Goal: Task Accomplishment & Management: Use online tool/utility

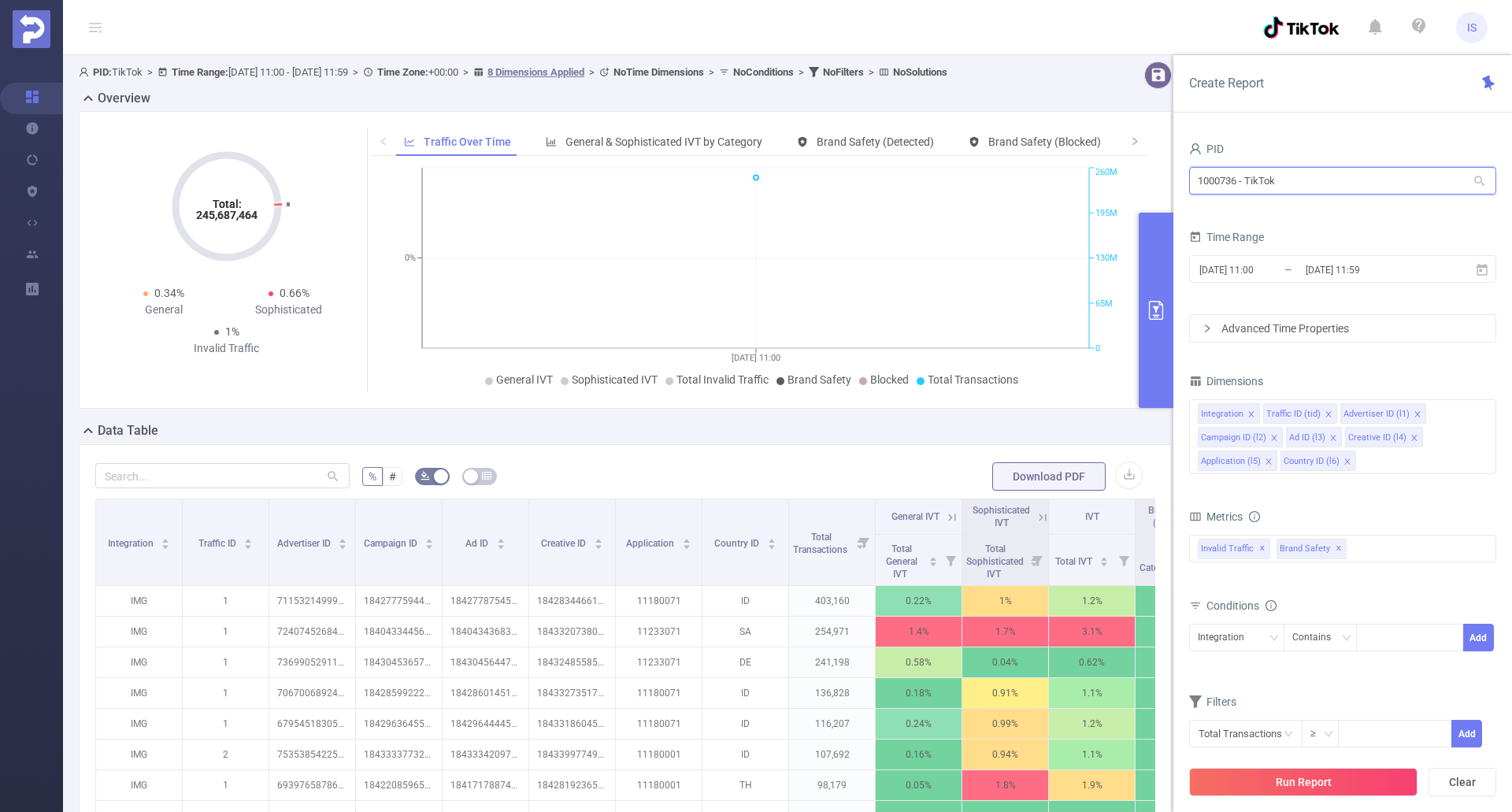
drag, startPoint x: 1307, startPoint y: 181, endPoint x: 1094, endPoint y: 166, distance: 213.5
click at [1094, 166] on section "PID: TikTok > Time Range: 2025-09-16 11:00 - 2025-09-16 11:59 > Time Zone: +00:…" at bounding box center [786, 567] width 1448 height 1025
type input "tab"
click at [1483, 274] on icon at bounding box center [1482, 269] width 11 height 12
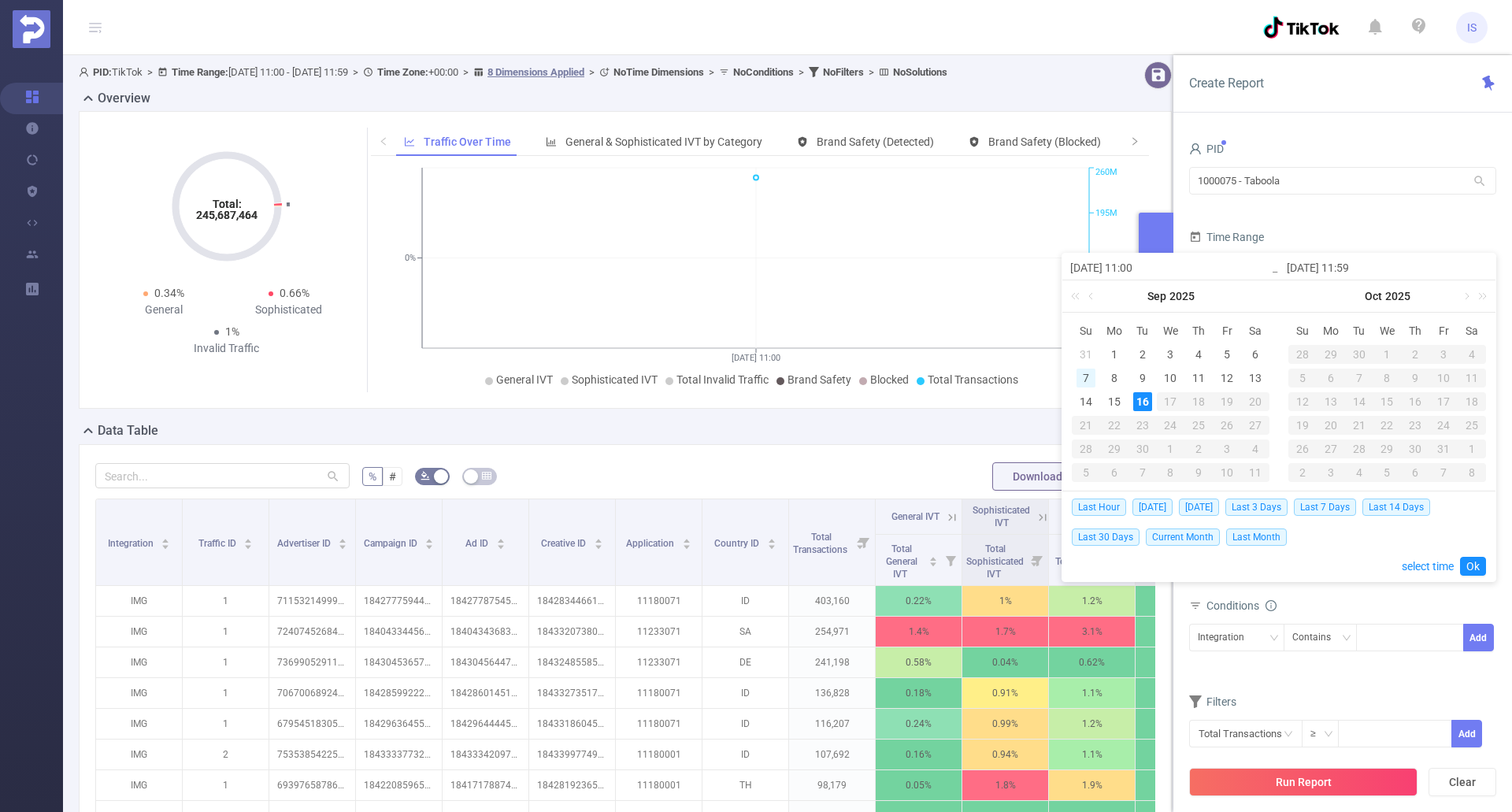
click at [1092, 378] on div "7" at bounding box center [1085, 378] width 19 height 19
click at [1086, 392] on div "14" at bounding box center [1085, 401] width 19 height 19
type input "[DATE] 11:00"
type input "[DATE] 11:59"
type input "[DATE] 11:00"
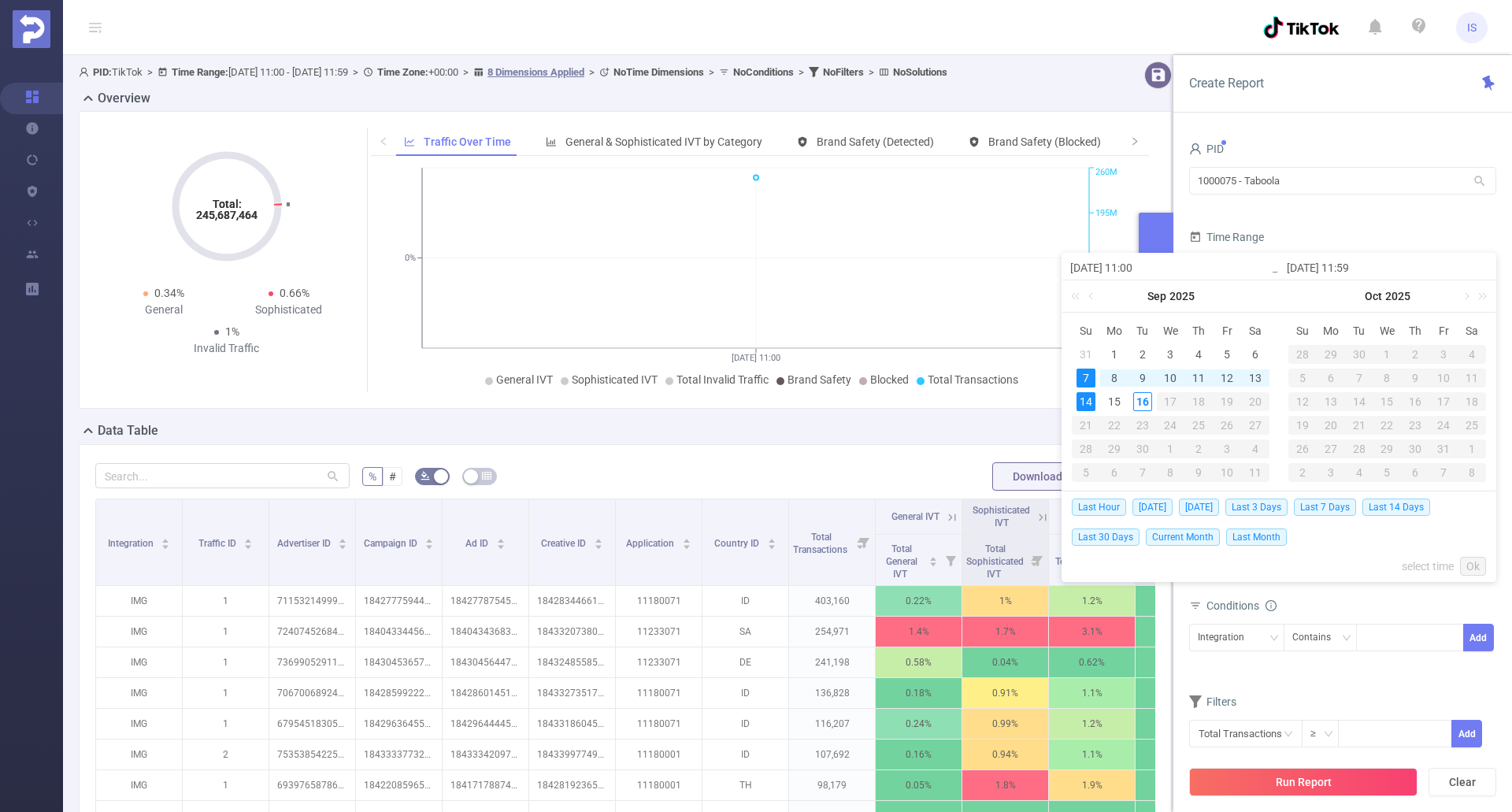
type input "[DATE] 11:59"
click at [1473, 567] on link "Ok" at bounding box center [1473, 566] width 25 height 19
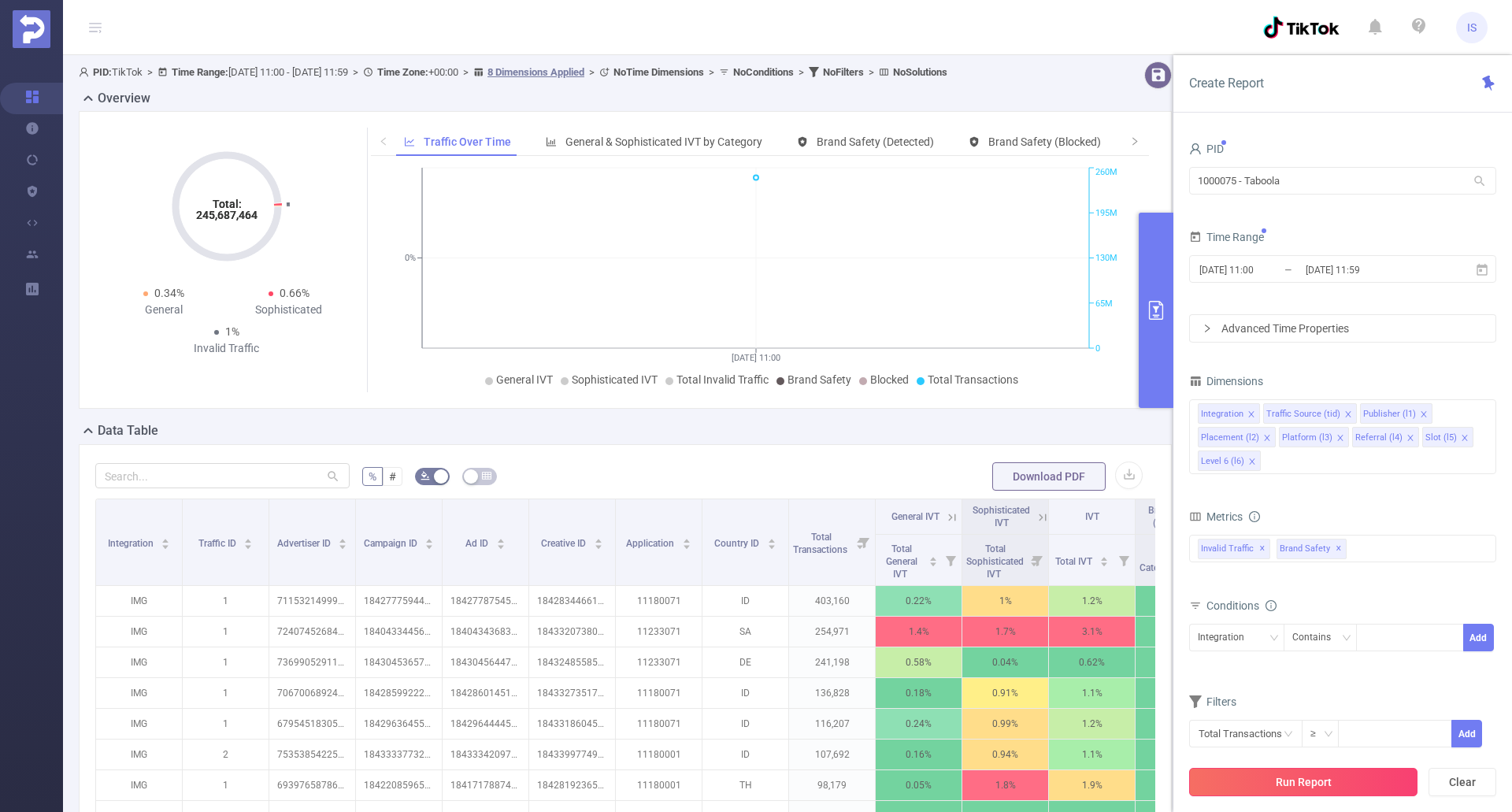
click at [1333, 797] on div "Run Report Clear" at bounding box center [1341, 782] width 338 height 60
drag, startPoint x: 1293, startPoint y: 777, endPoint x: 1269, endPoint y: 792, distance: 28.3
click at [1293, 776] on button "Run Report" at bounding box center [1302, 782] width 228 height 28
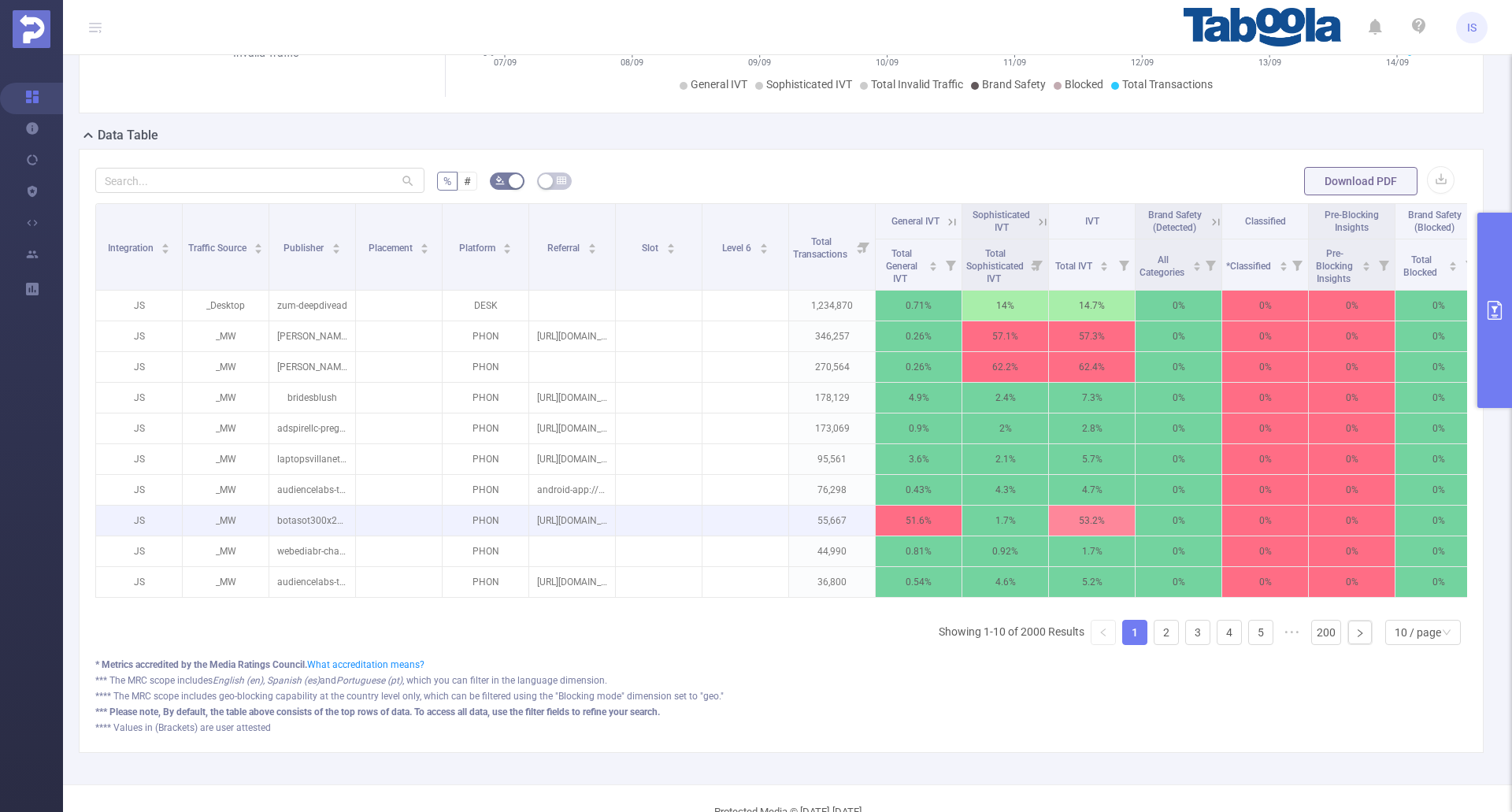
scroll to position [315, 0]
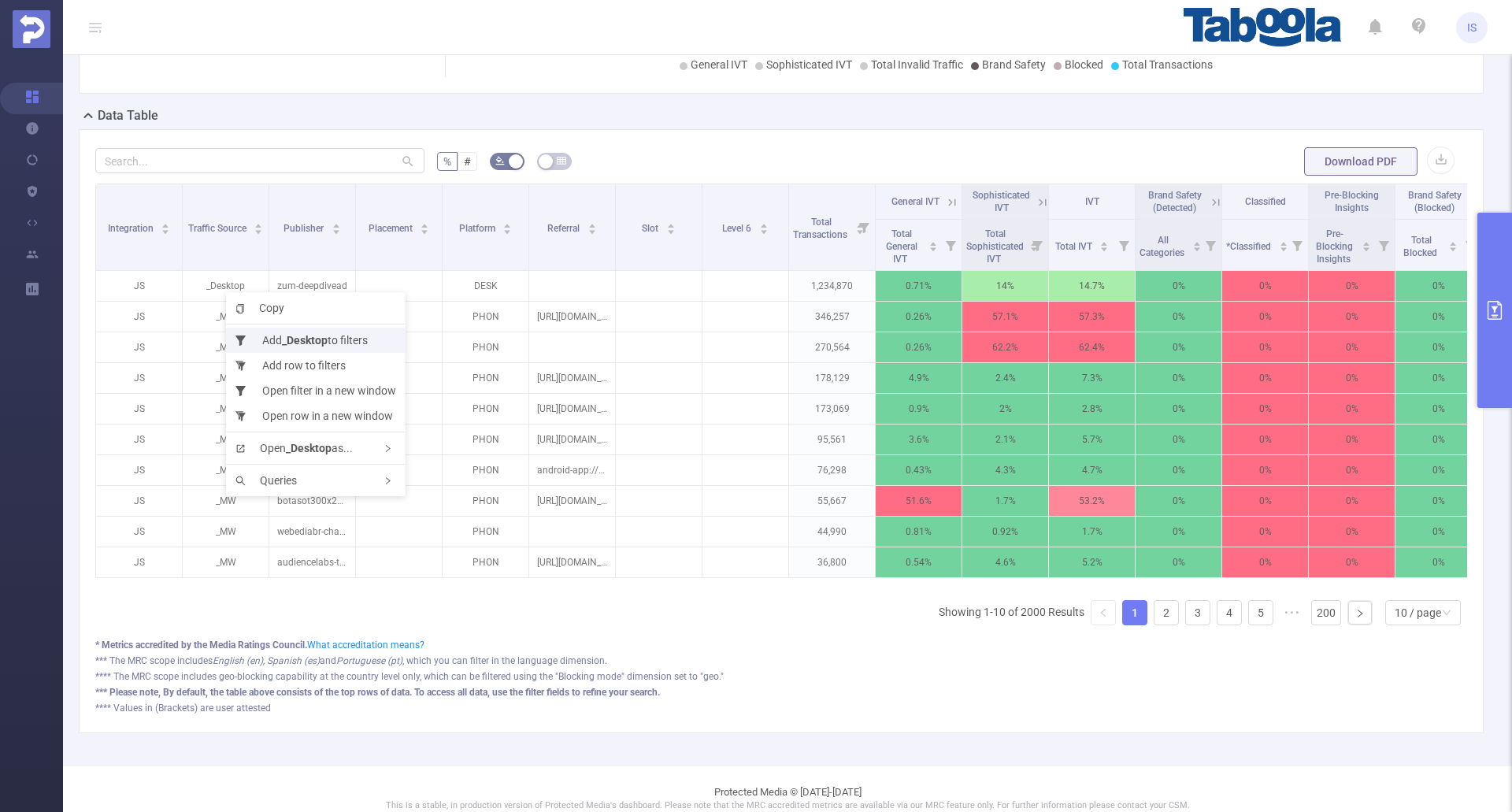
click at [293, 336] on b "_Desktop" at bounding box center [304, 339] width 46 height 13
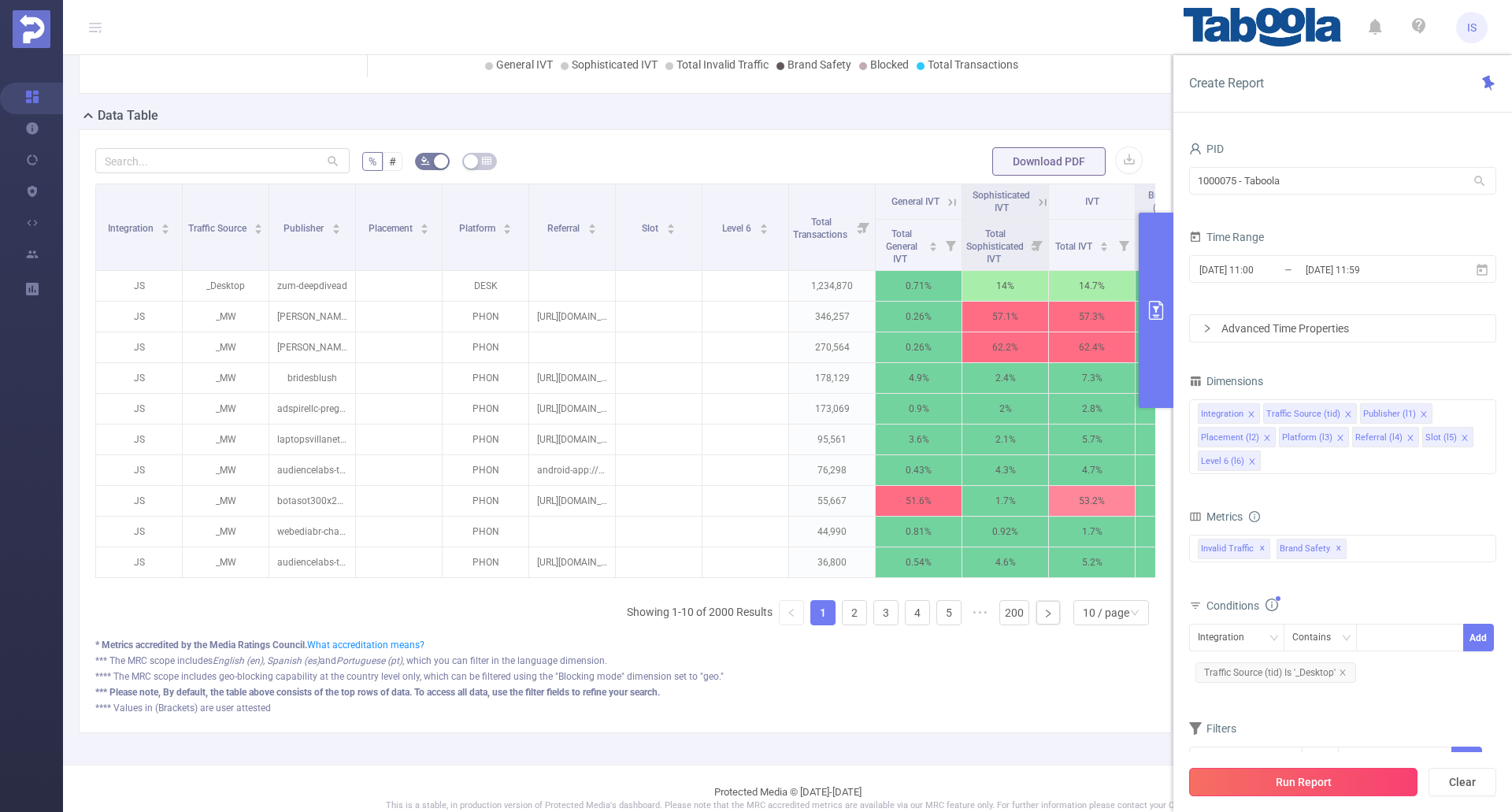
click at [1305, 778] on button "Run Report" at bounding box center [1302, 782] width 228 height 28
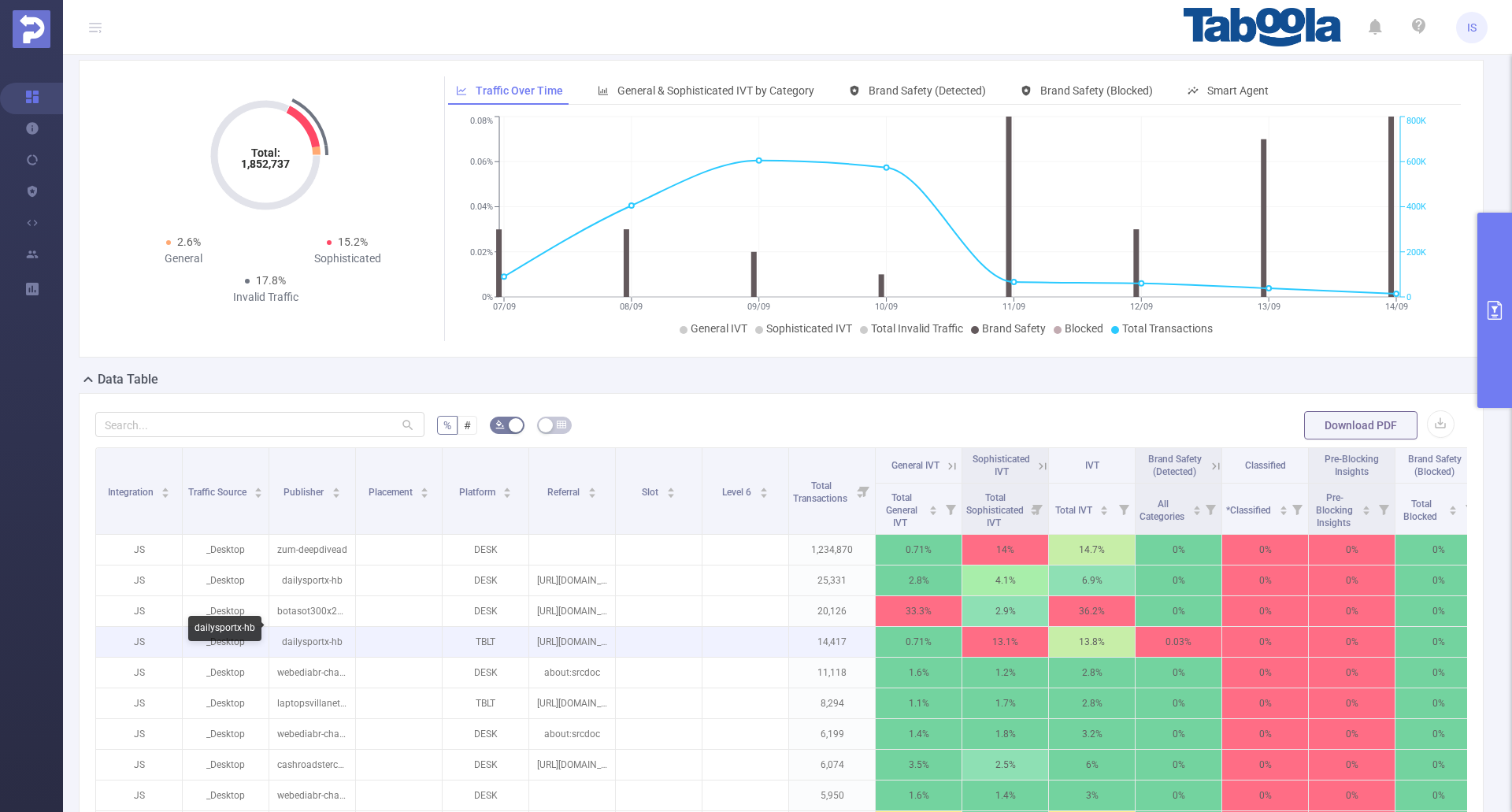
scroll to position [78, 0]
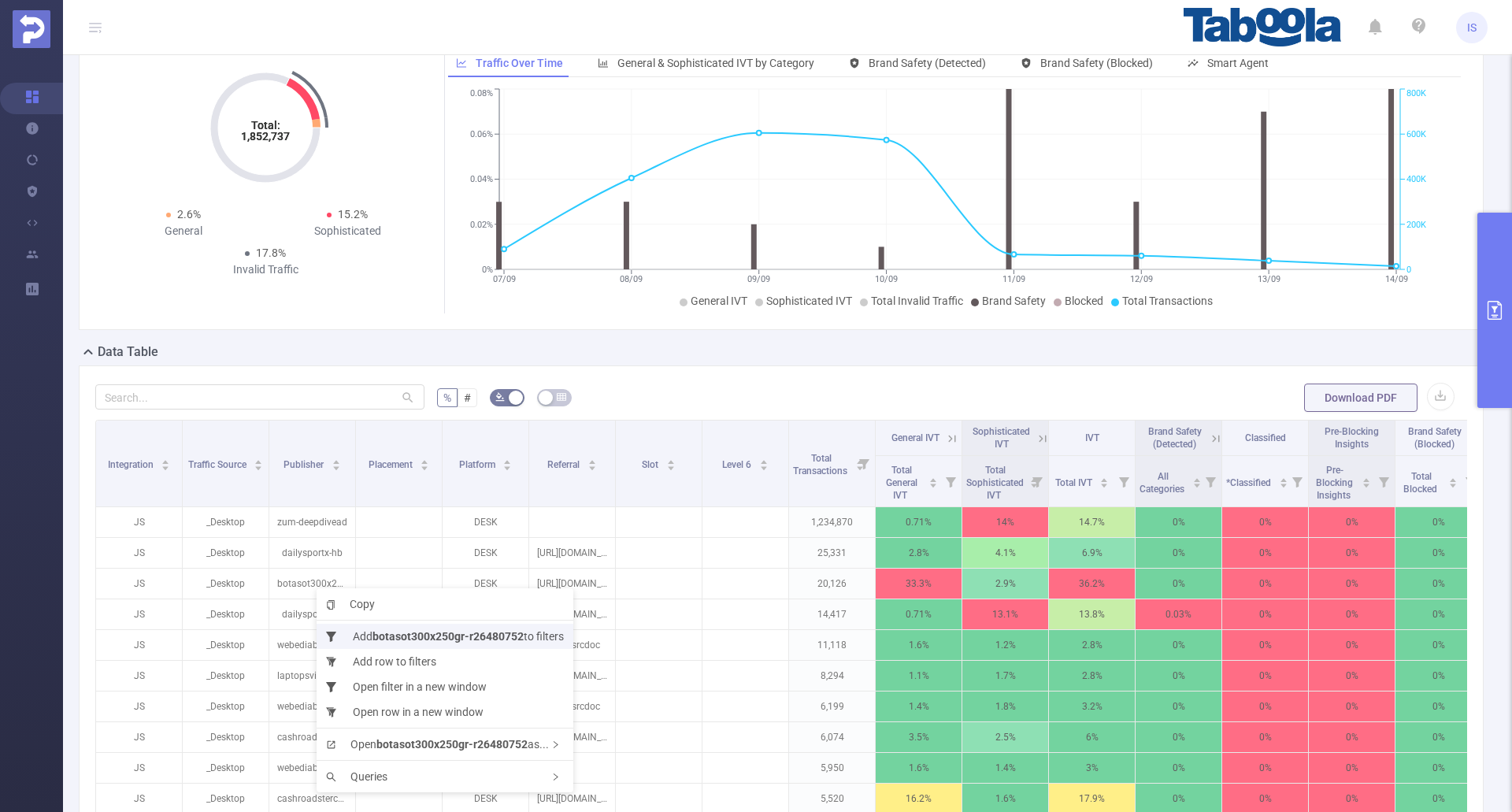
click at [400, 634] on b "botasot300x250gr-r26480752" at bounding box center [448, 635] width 151 height 13
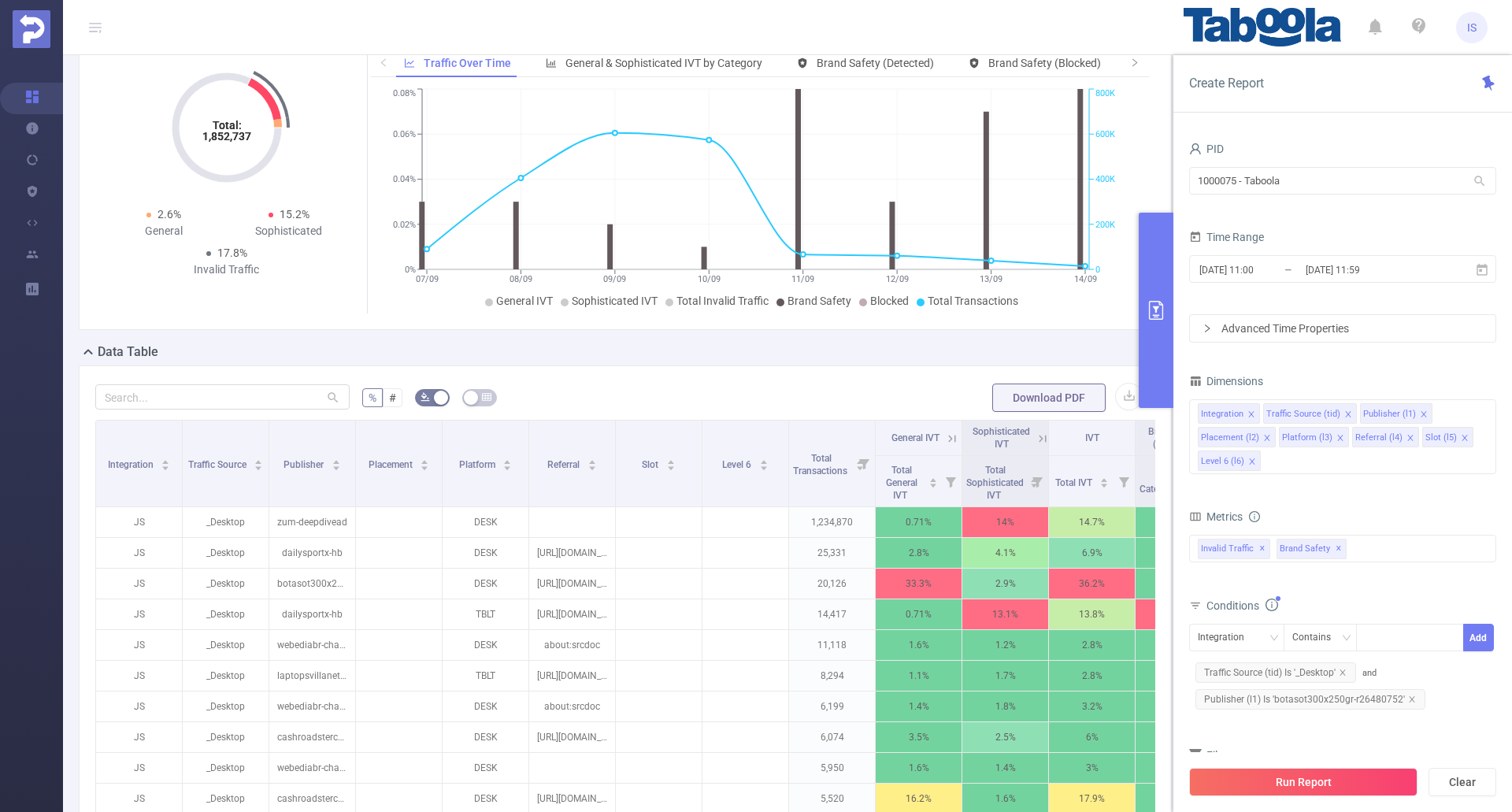
drag, startPoint x: 1302, startPoint y: 777, endPoint x: 1292, endPoint y: 778, distance: 10.0
click at [1302, 776] on button "Run Report" at bounding box center [1302, 782] width 228 height 28
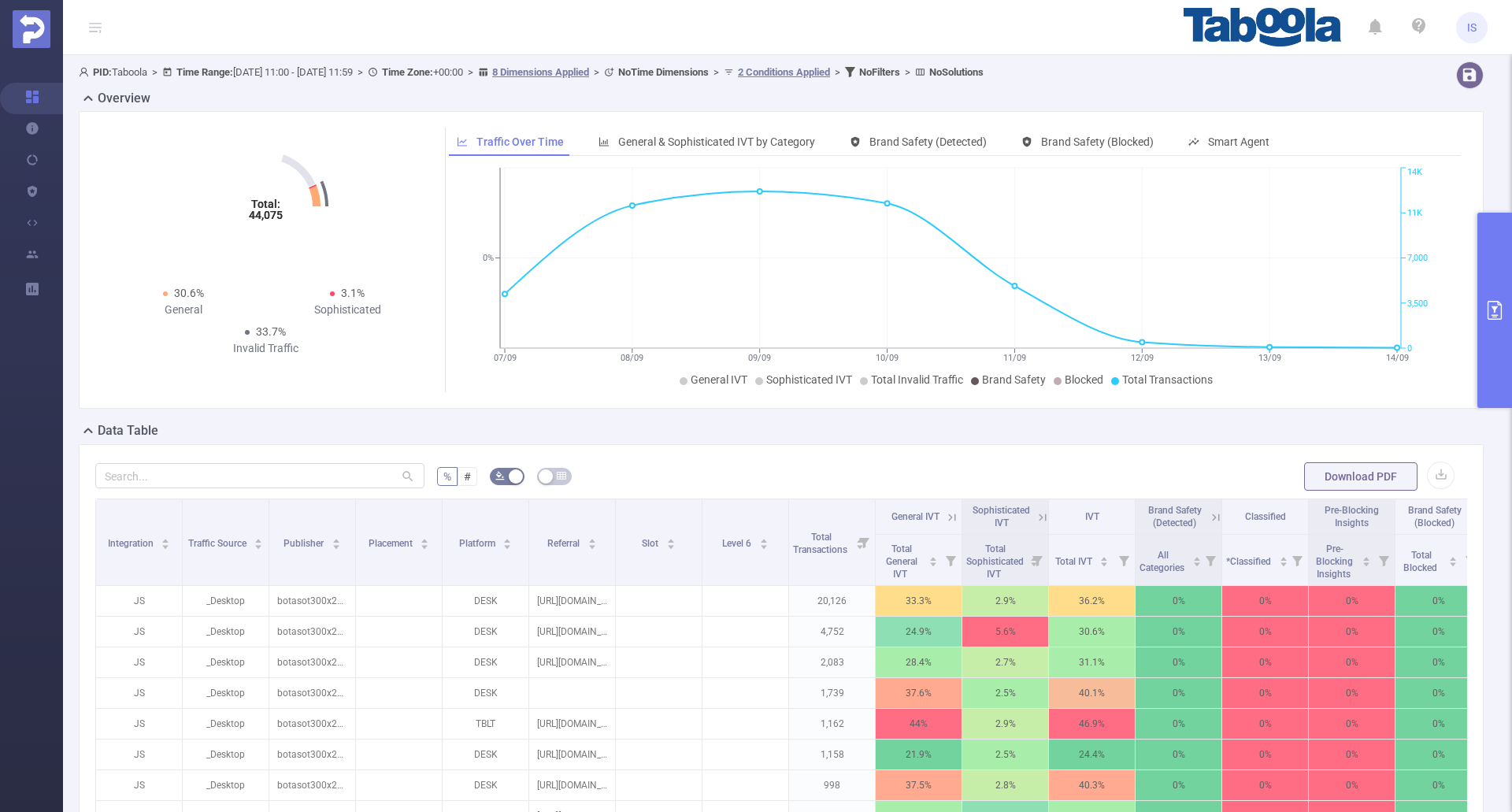
click at [1487, 320] on button "primary" at bounding box center [1493, 310] width 34 height 195
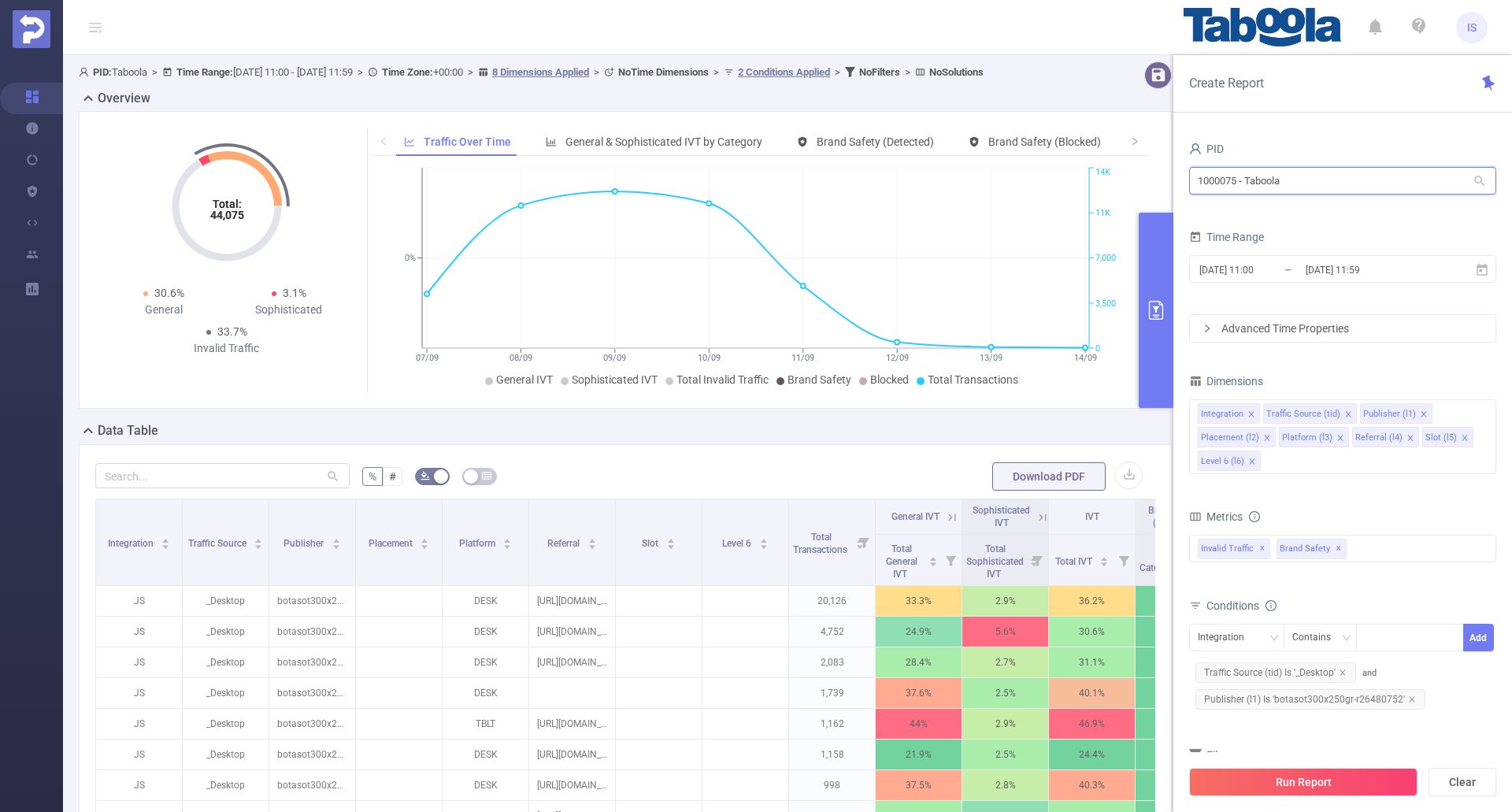
drag, startPoint x: 1325, startPoint y: 180, endPoint x: 1170, endPoint y: 172, distance: 155.2
click at [1170, 173] on section "PID: Taboola > Time Range: 2025-09-07 11:00 - 2025-09-14 11:59 > Time Zone: +00…" at bounding box center [786, 567] width 1448 height 1025
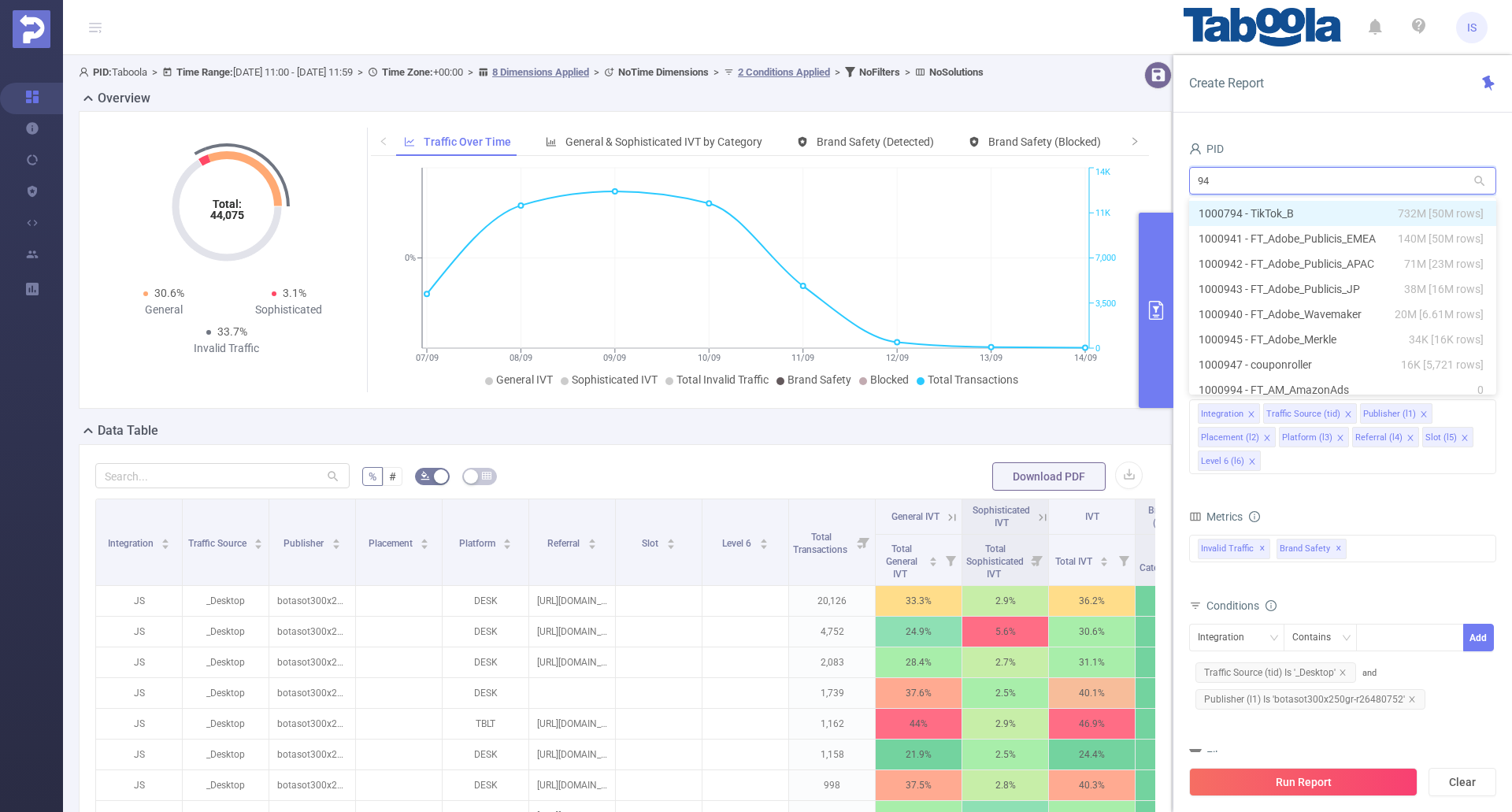
type input "941"
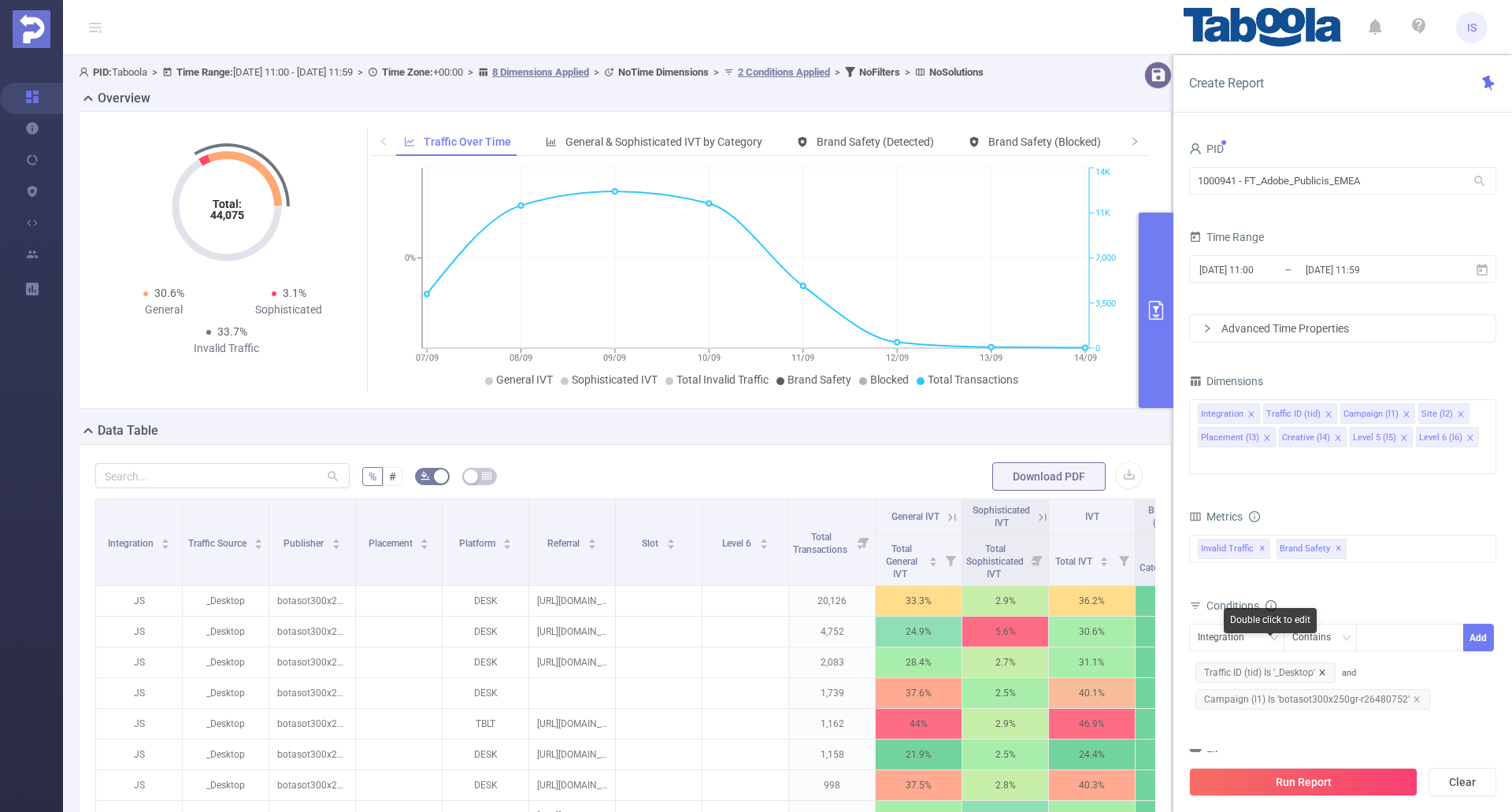
click at [1323, 669] on icon "icon: close" at bounding box center [1322, 673] width 8 height 8
click at [1417, 662] on span "Campaign (l1) Is 'botasot300x250gr-r26480752'" at bounding box center [1312, 672] width 234 height 21
click at [1413, 669] on icon "icon: close" at bounding box center [1417, 673] width 8 height 8
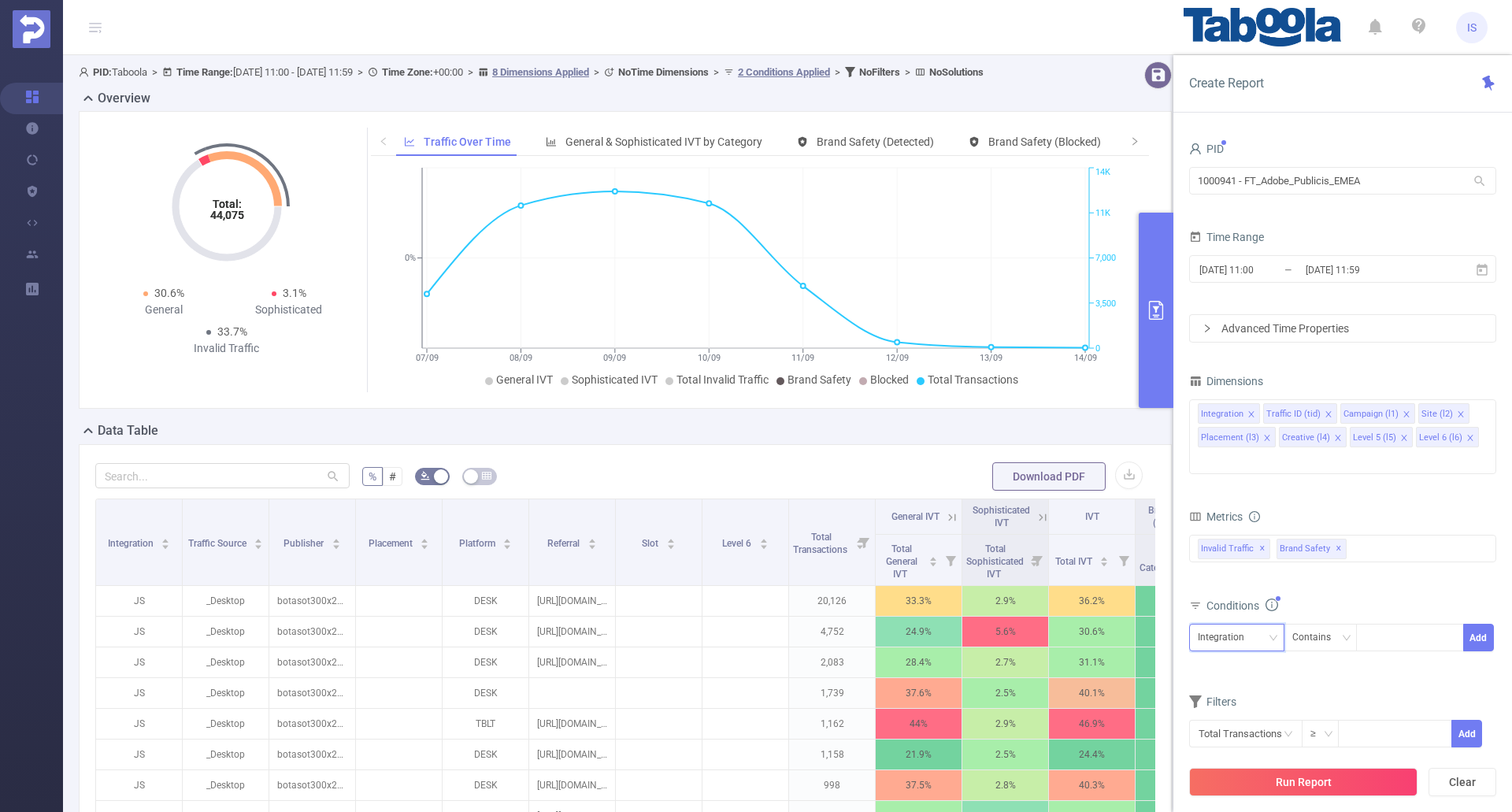
click at [1245, 625] on div "Integration" at bounding box center [1226, 637] width 58 height 25
click at [1236, 435] on li "Traffic ID (tid)" at bounding box center [1235, 434] width 95 height 25
click at [1383, 625] on div at bounding box center [1410, 637] width 90 height 25
type input "Tier 3"
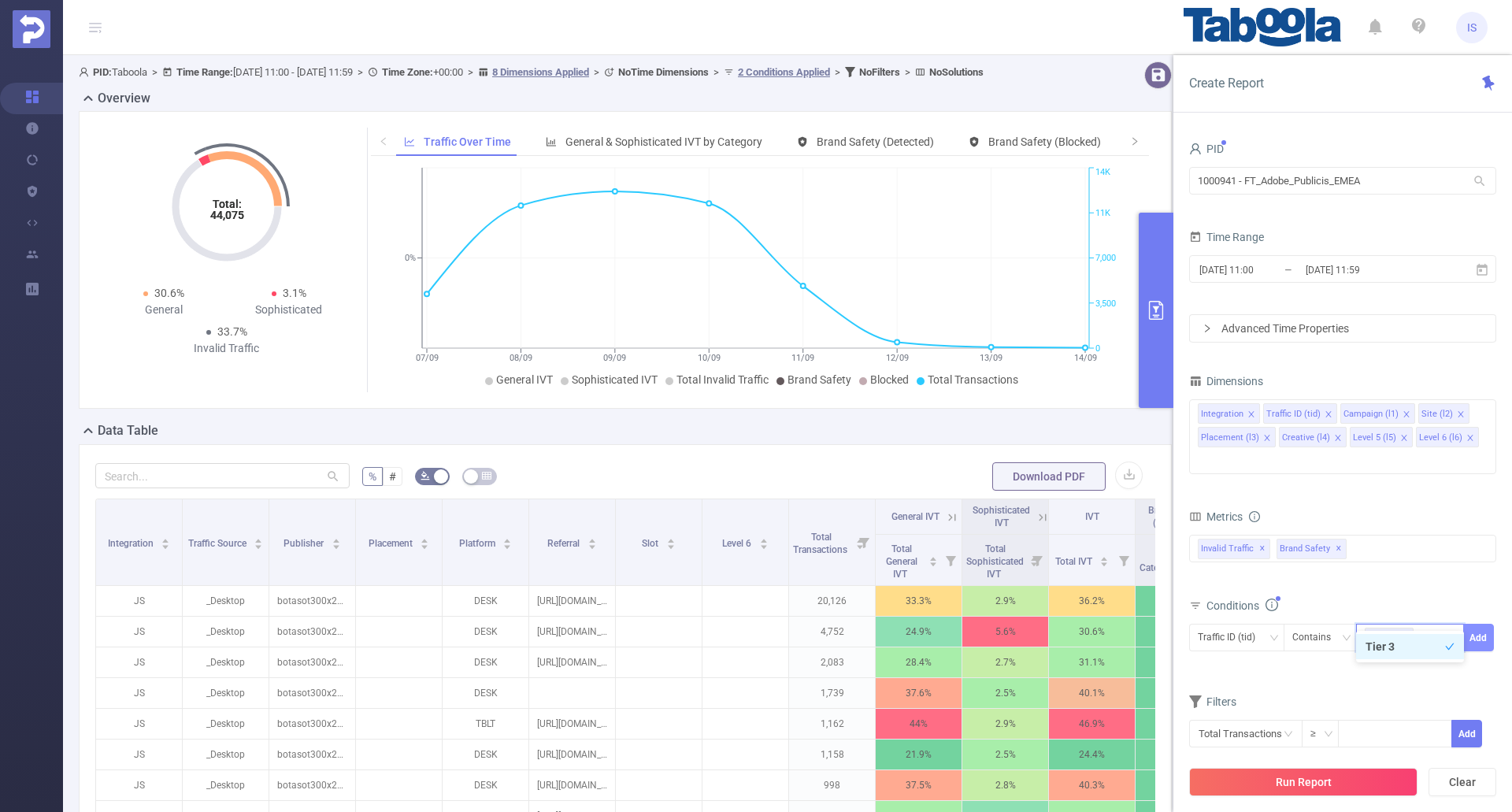
click at [1487, 624] on button "Add" at bounding box center [1478, 637] width 30 height 27
click at [1296, 782] on button "Run Report" at bounding box center [1302, 782] width 228 height 28
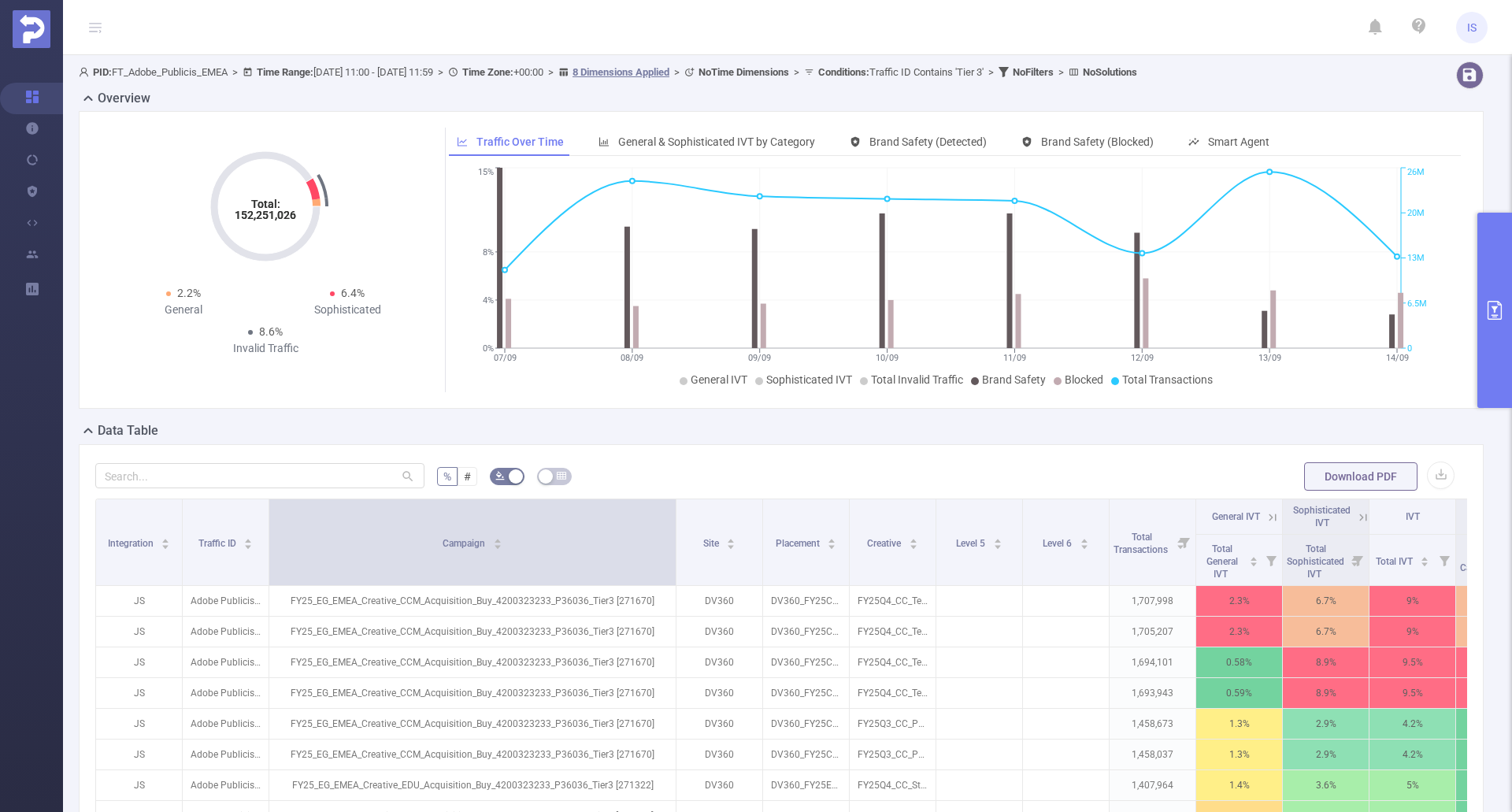
drag, startPoint x: 353, startPoint y: 541, endPoint x: 674, endPoint y: 535, distance: 321.1
click at [674, 535] on span at bounding box center [676, 542] width 8 height 86
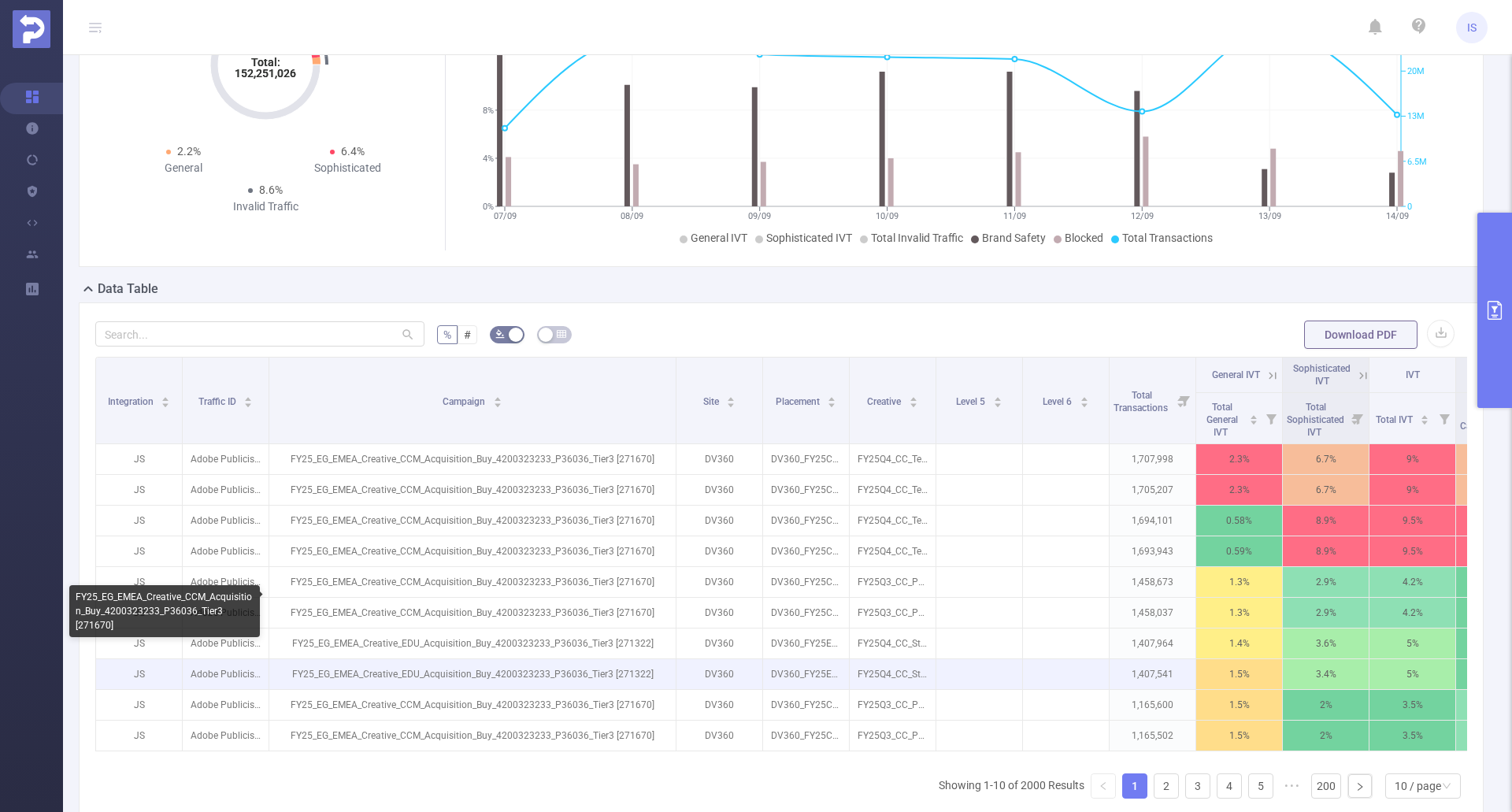
scroll to position [158, 0]
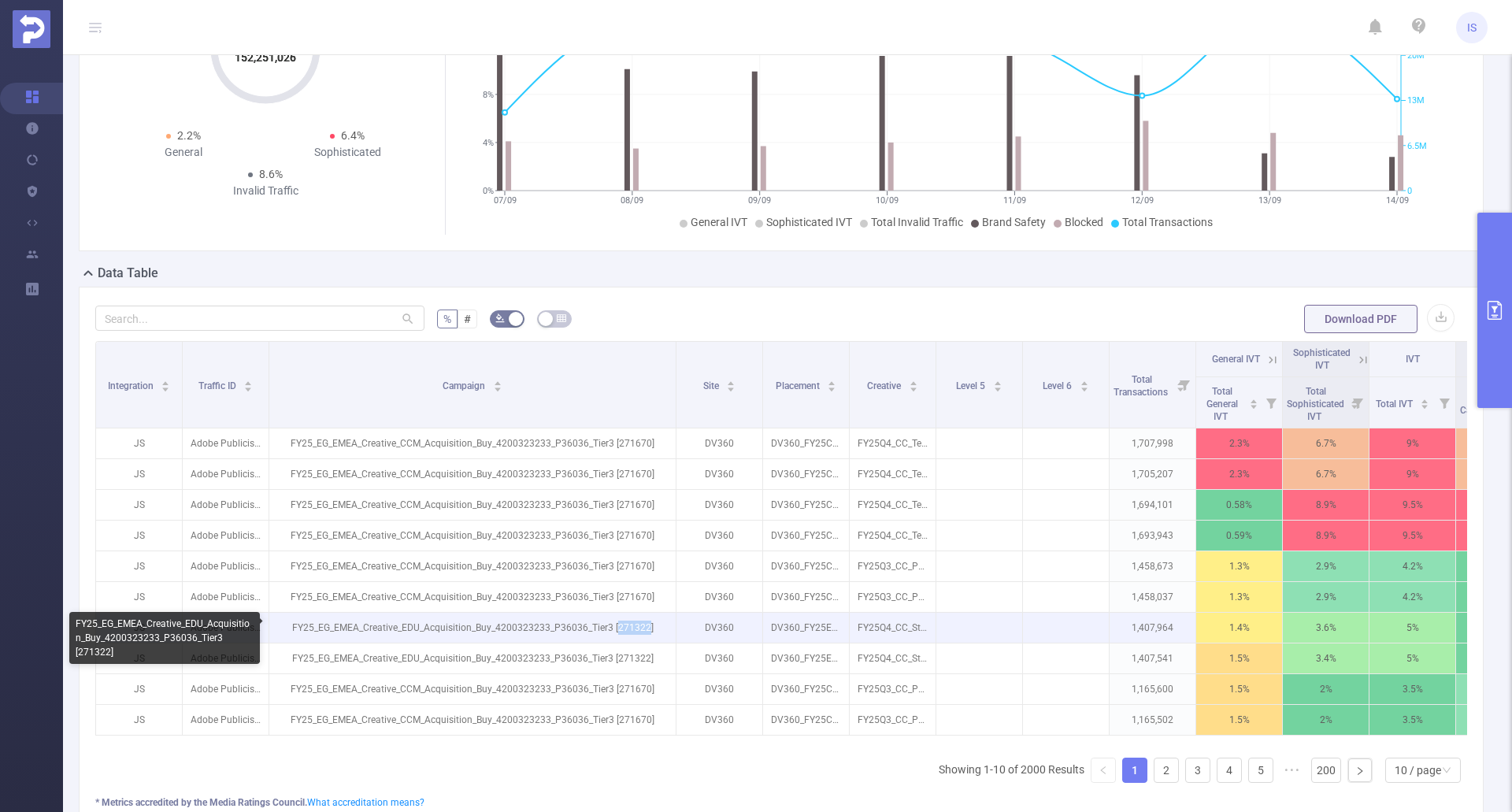
drag, startPoint x: 617, startPoint y: 627, endPoint x: 648, endPoint y: 625, distance: 31.1
click at [648, 625] on p "FY25_EG_EMEA_Creative_EDU_Acquisition_Buy_4200323233_P36036_Tier3 [271322]" at bounding box center [473, 628] width 406 height 30
copy p "271322"
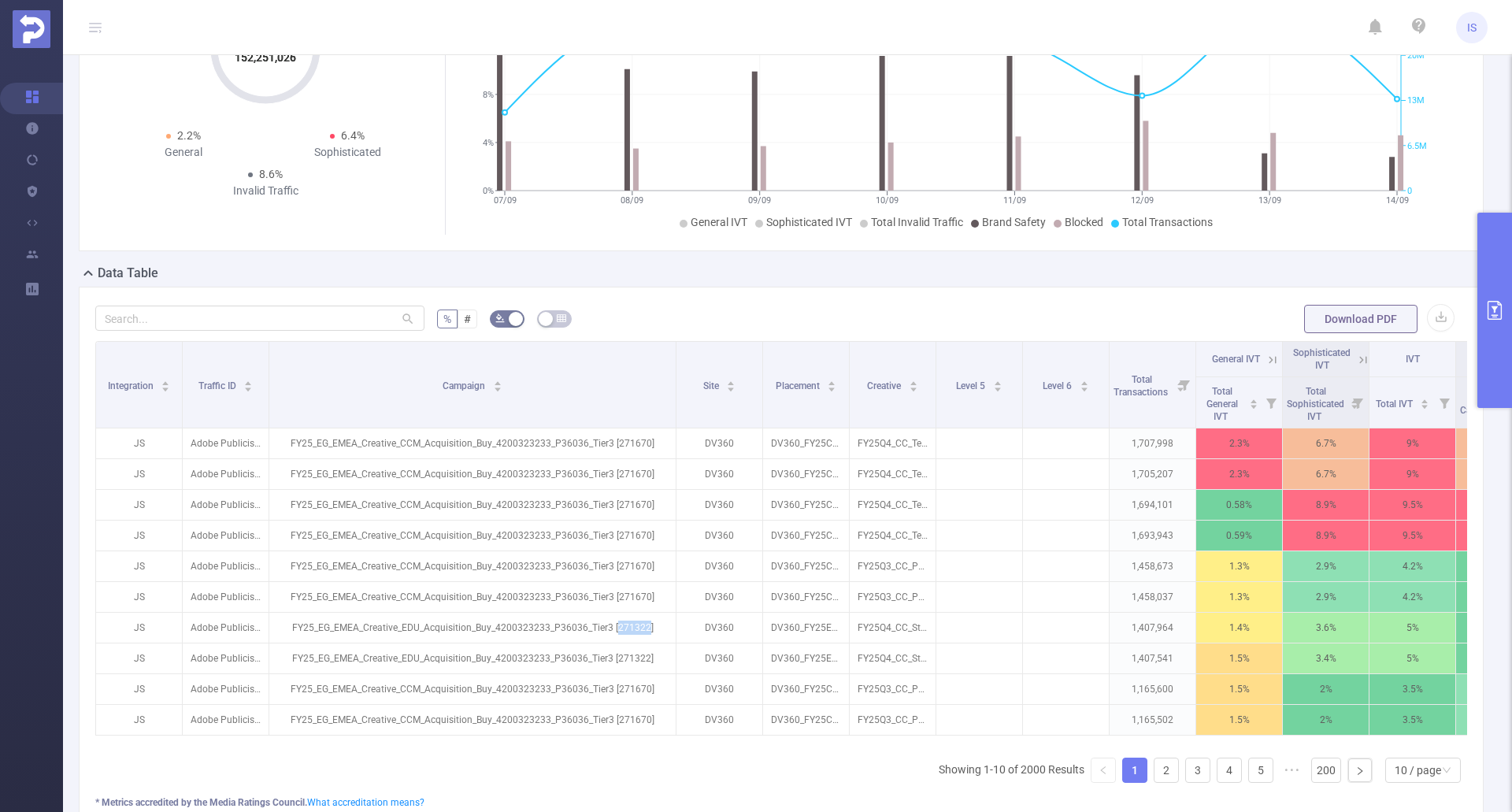
click at [1492, 325] on button "primary" at bounding box center [1493, 310] width 34 height 195
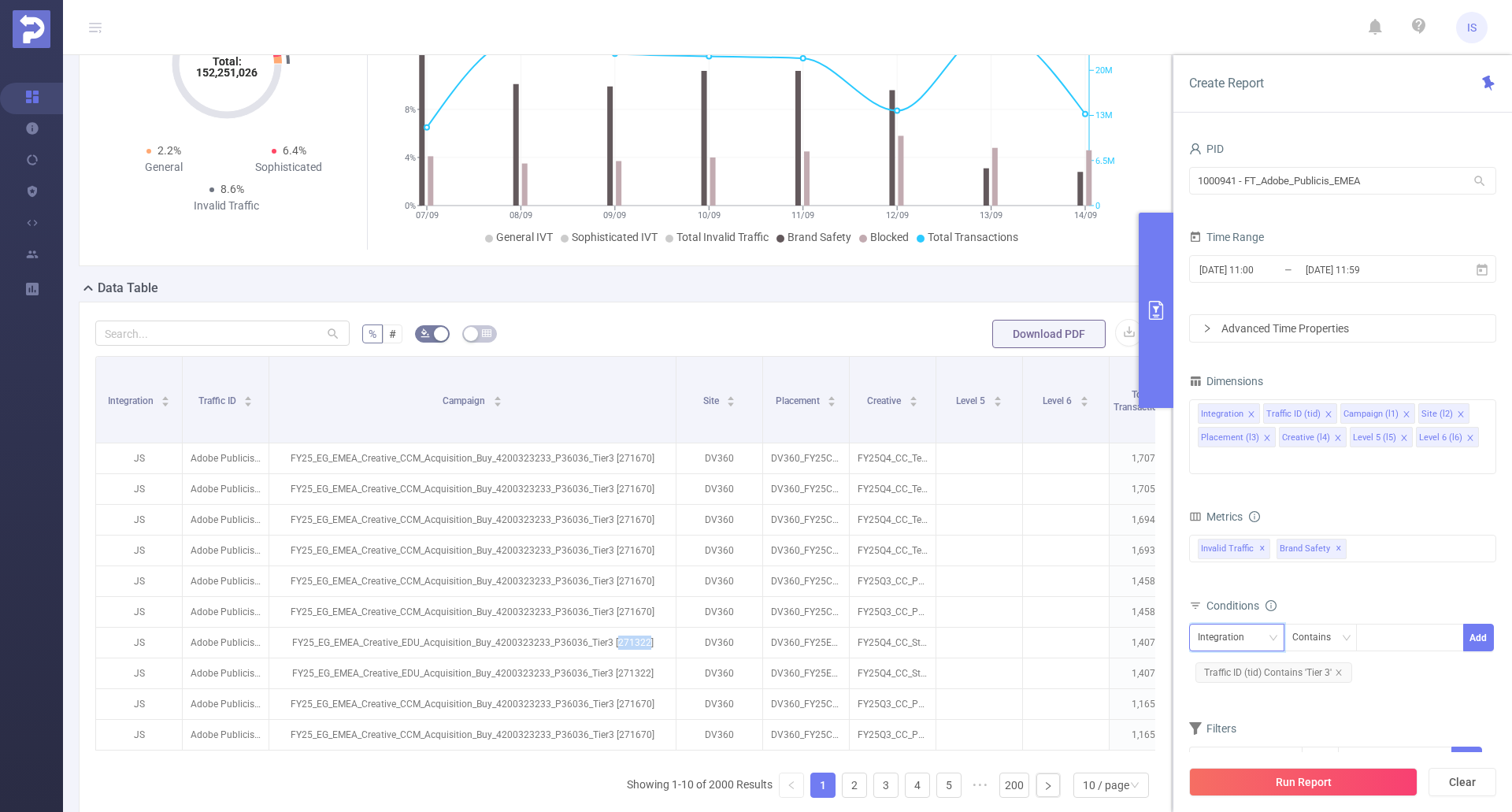
click at [1249, 625] on div "Integration" at bounding box center [1226, 637] width 58 height 25
click at [1234, 458] on li "Campaign (l1)" at bounding box center [1235, 458] width 95 height 25
click at [1404, 625] on div at bounding box center [1410, 637] width 90 height 25
click at [1303, 625] on div "Contains" at bounding box center [1317, 637] width 50 height 25
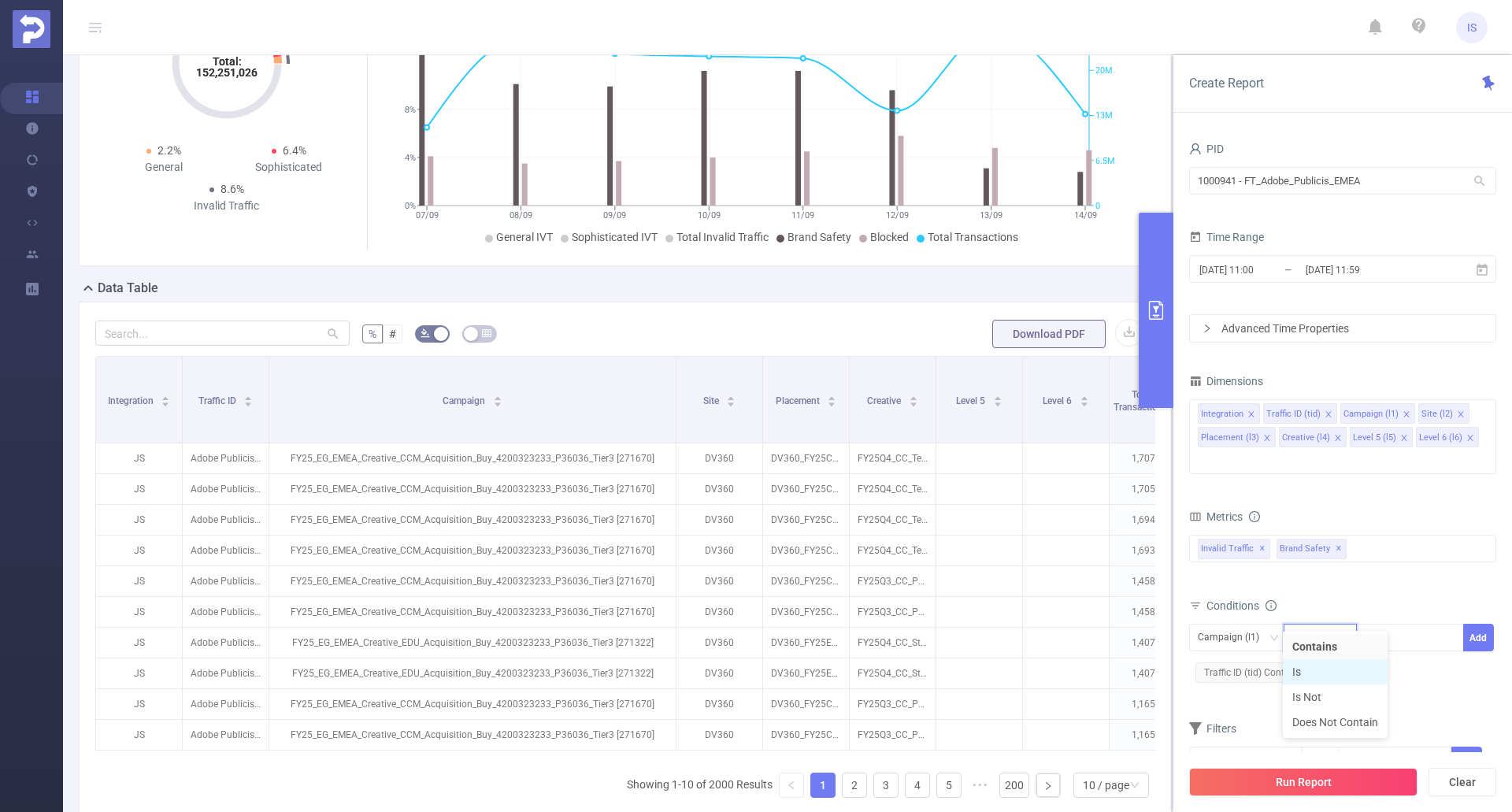
click at [1326, 670] on li "Is" at bounding box center [1335, 672] width 105 height 25
click at [1388, 625] on div at bounding box center [1410, 637] width 90 height 25
paste input "271322"
type input "271322"
click at [1336, 669] on icon "icon: close" at bounding box center [1338, 673] width 8 height 8
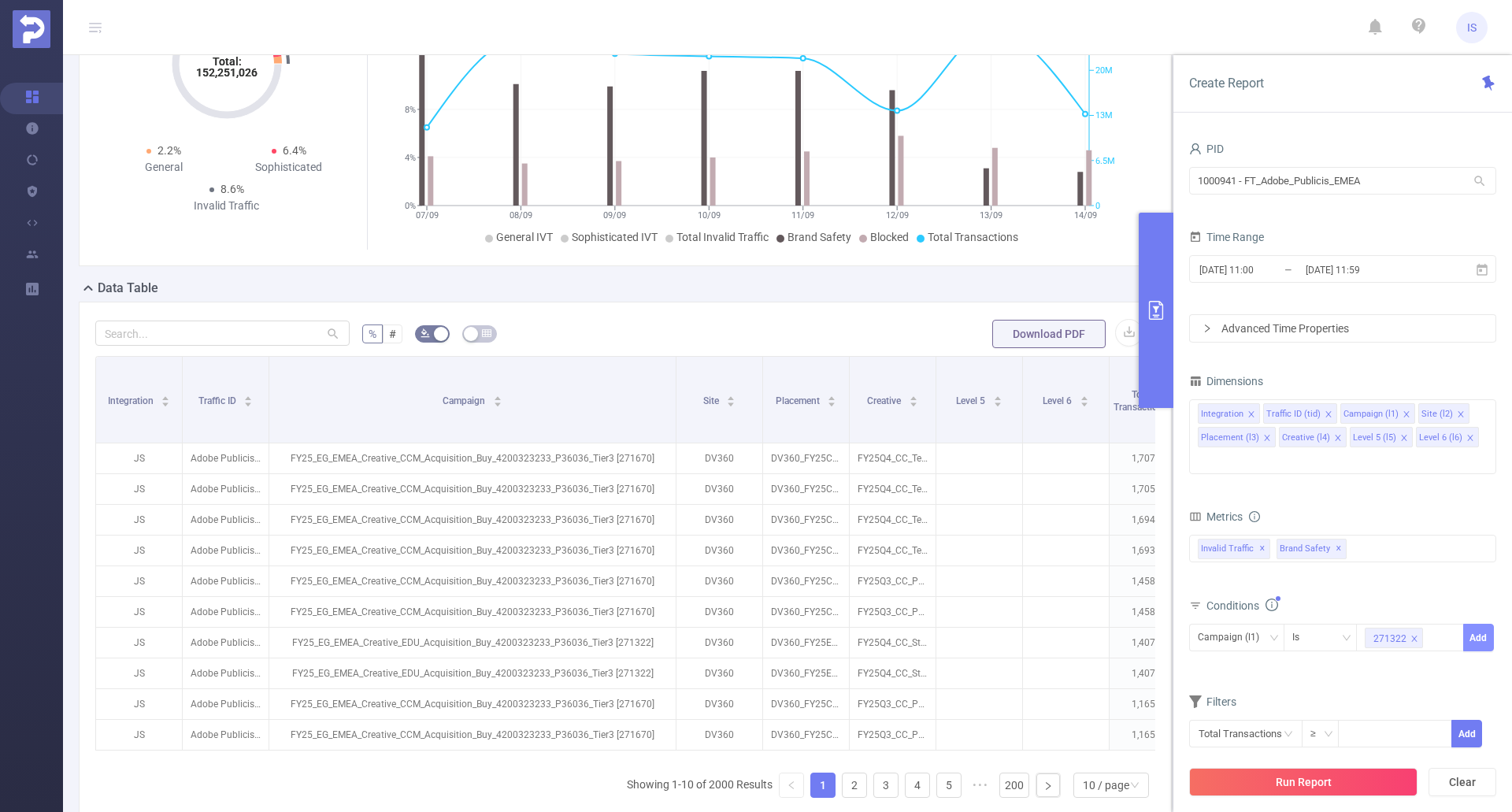
click at [1473, 624] on button "Add" at bounding box center [1478, 637] width 30 height 27
click at [1300, 778] on button "Run Report" at bounding box center [1302, 782] width 228 height 28
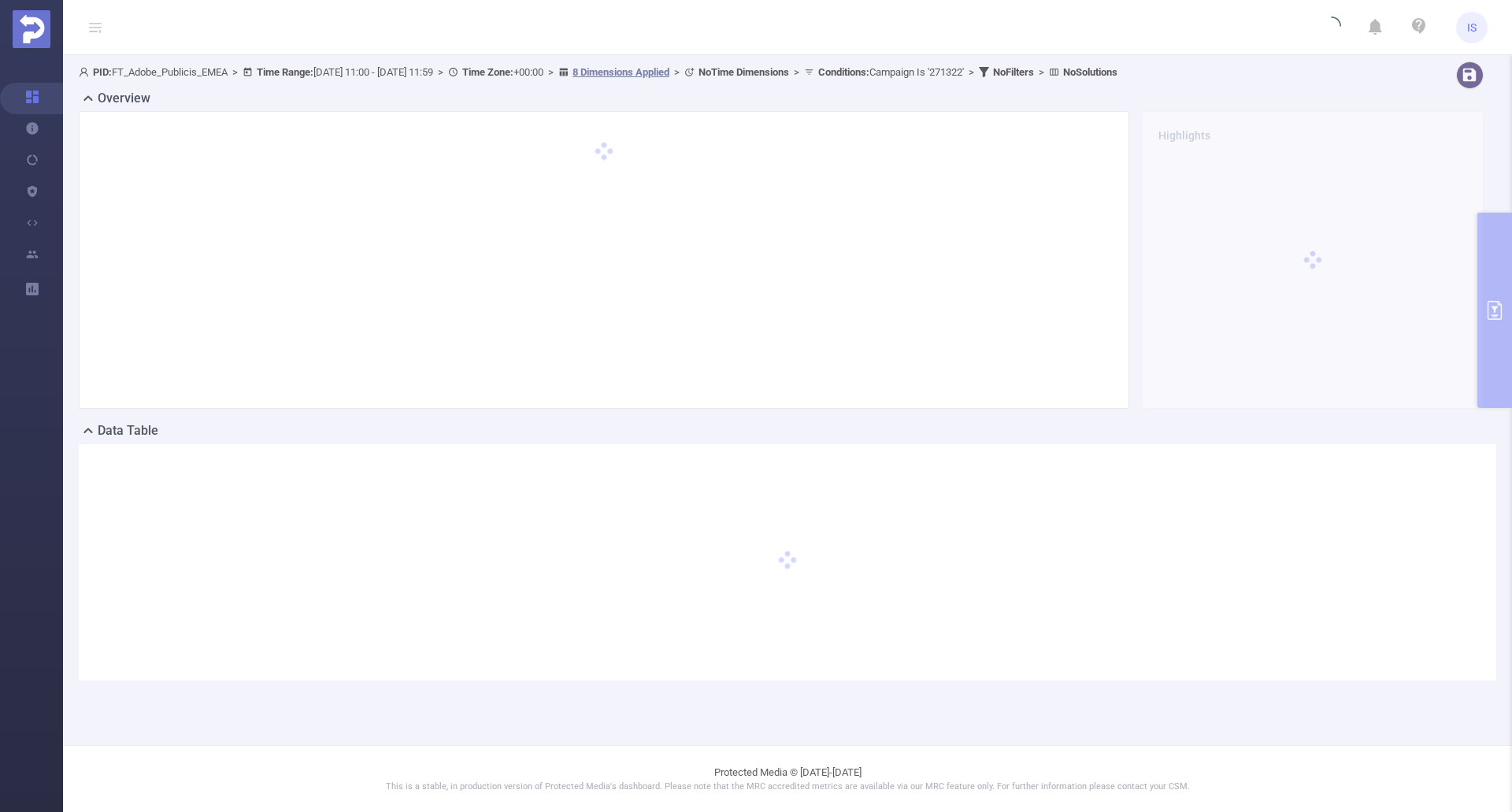
scroll to position [0, 0]
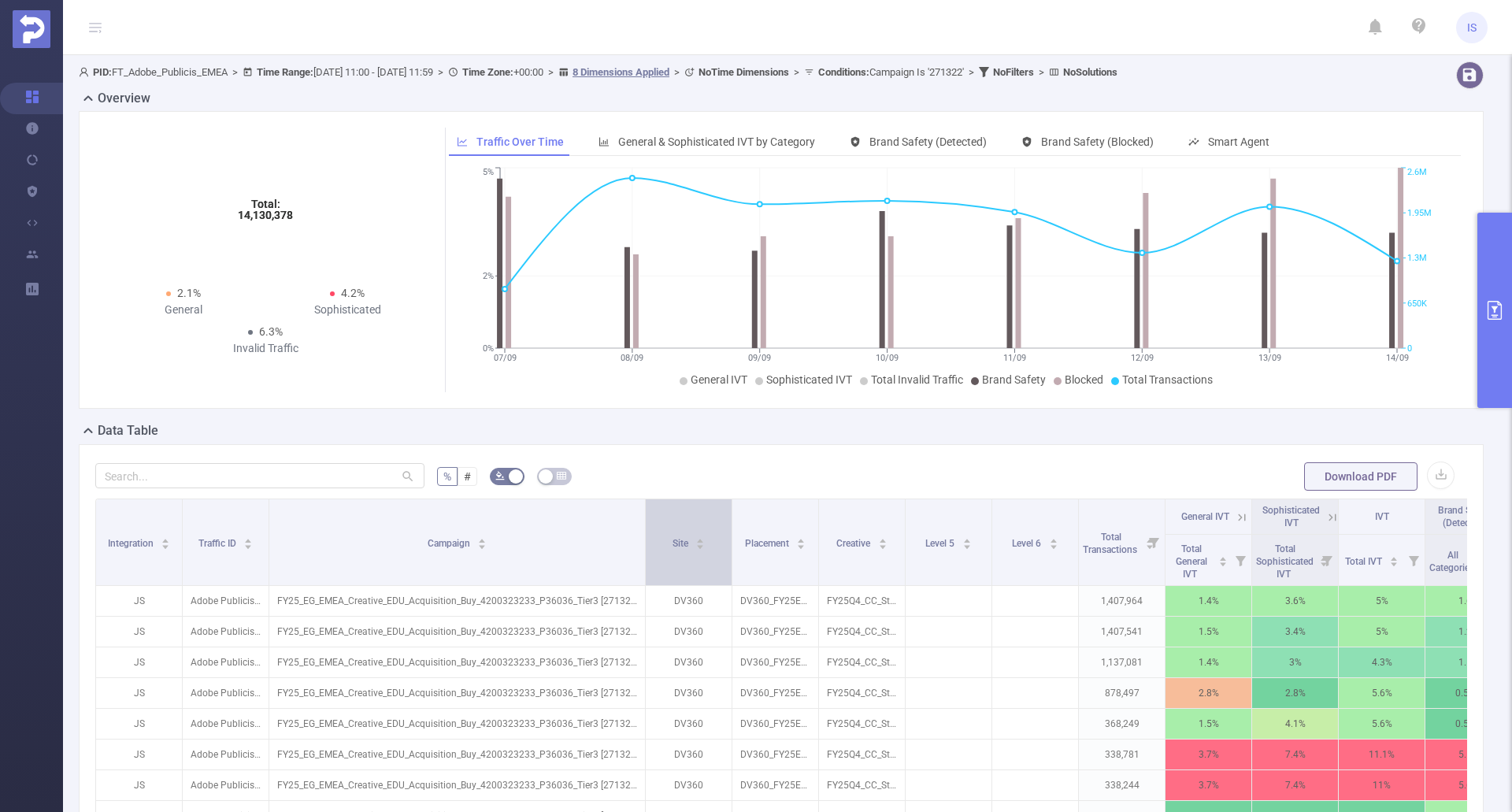
drag, startPoint x: 353, startPoint y: 363, endPoint x: 642, endPoint y: 354, distance: 289.1
click at [642, 354] on div "Overview Total: 14,130,378 Total: 14,130,378 2.1% General 4.2% Sophisticated 6.…" at bounding box center [786, 569] width 1417 height 959
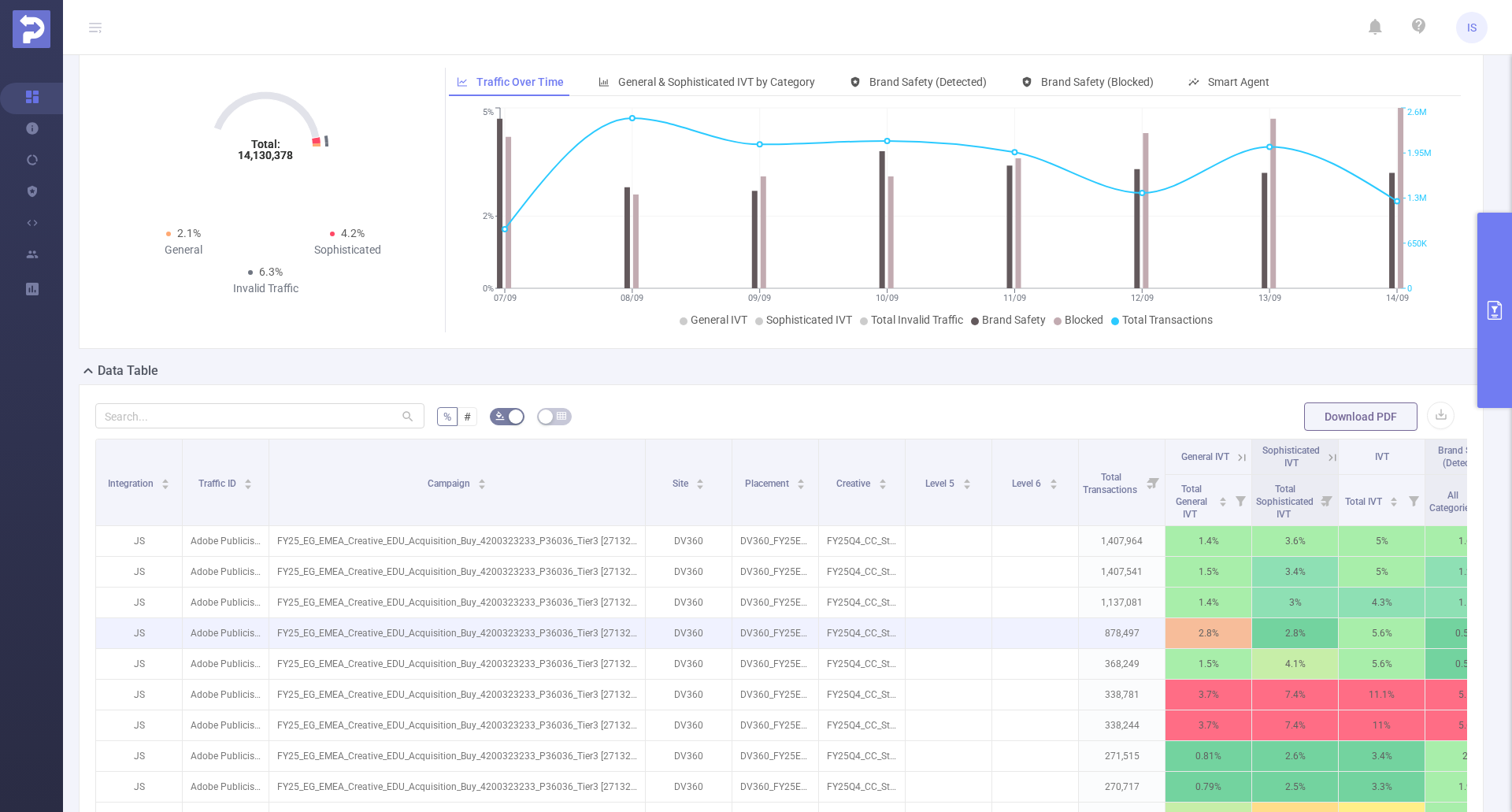
scroll to position [158, 0]
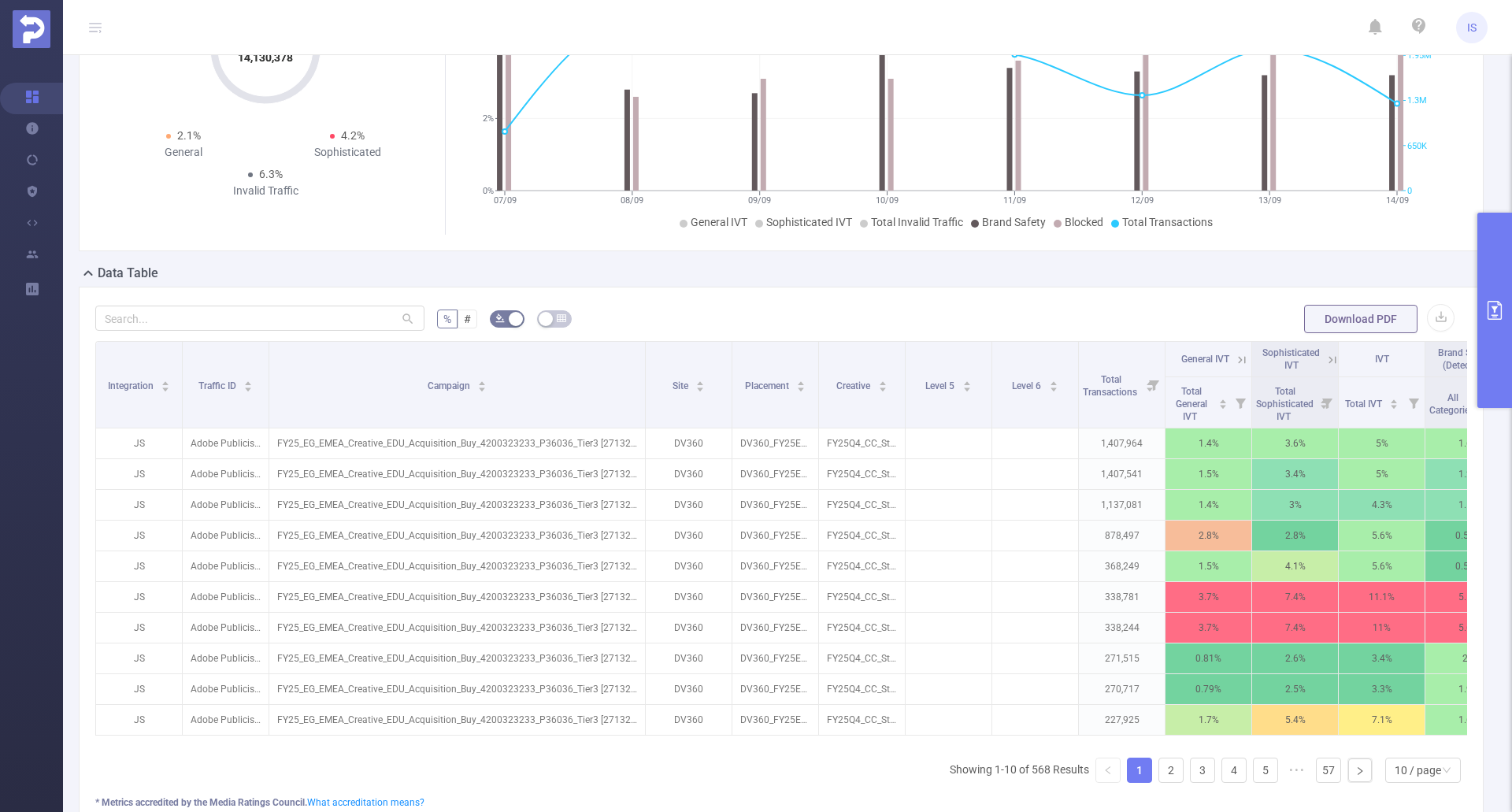
click at [1491, 335] on button "primary" at bounding box center [1493, 310] width 34 height 195
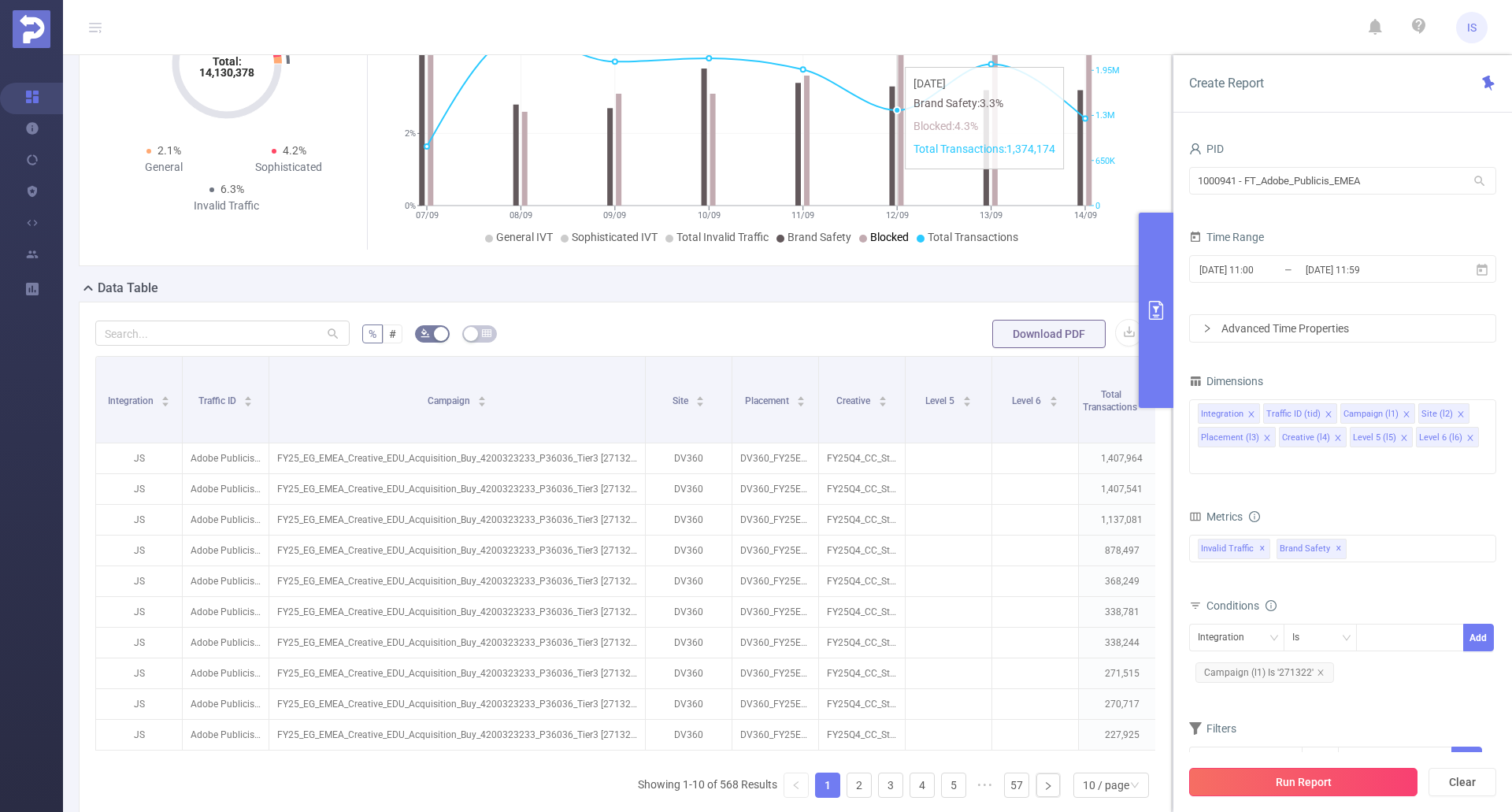
click at [1285, 782] on button "Run Report" at bounding box center [1302, 782] width 228 height 28
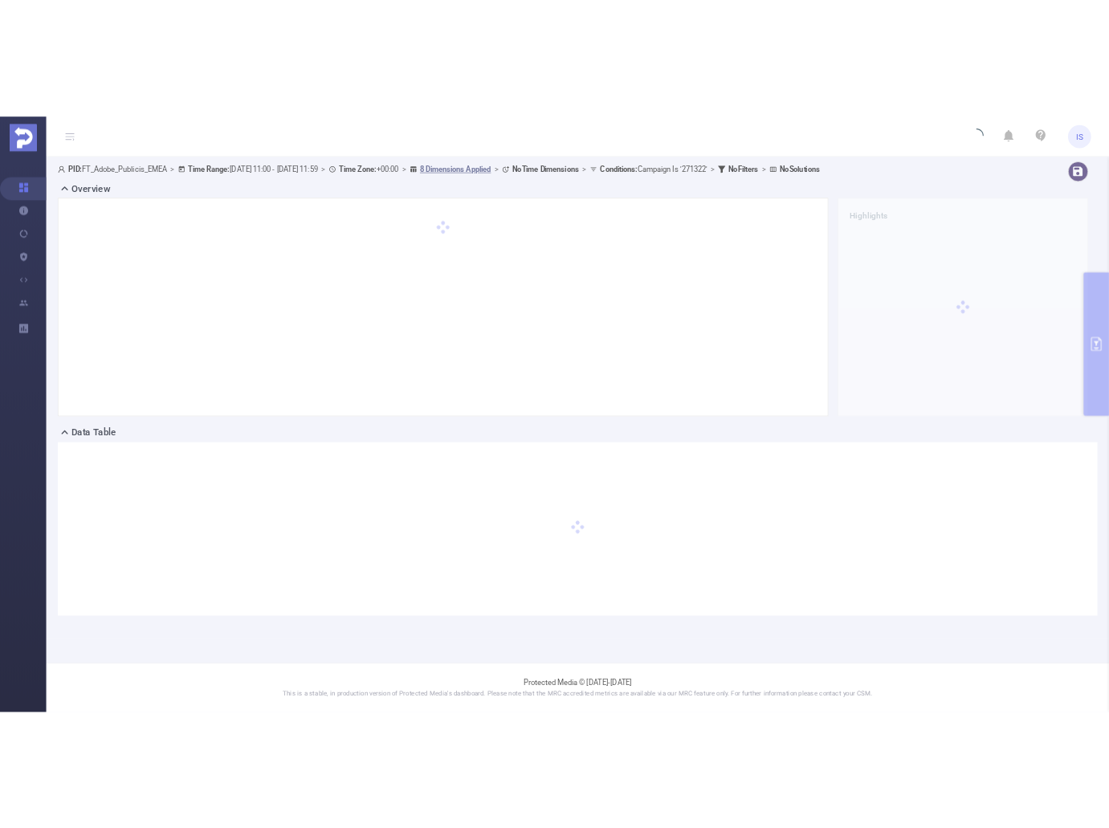
scroll to position [0, 0]
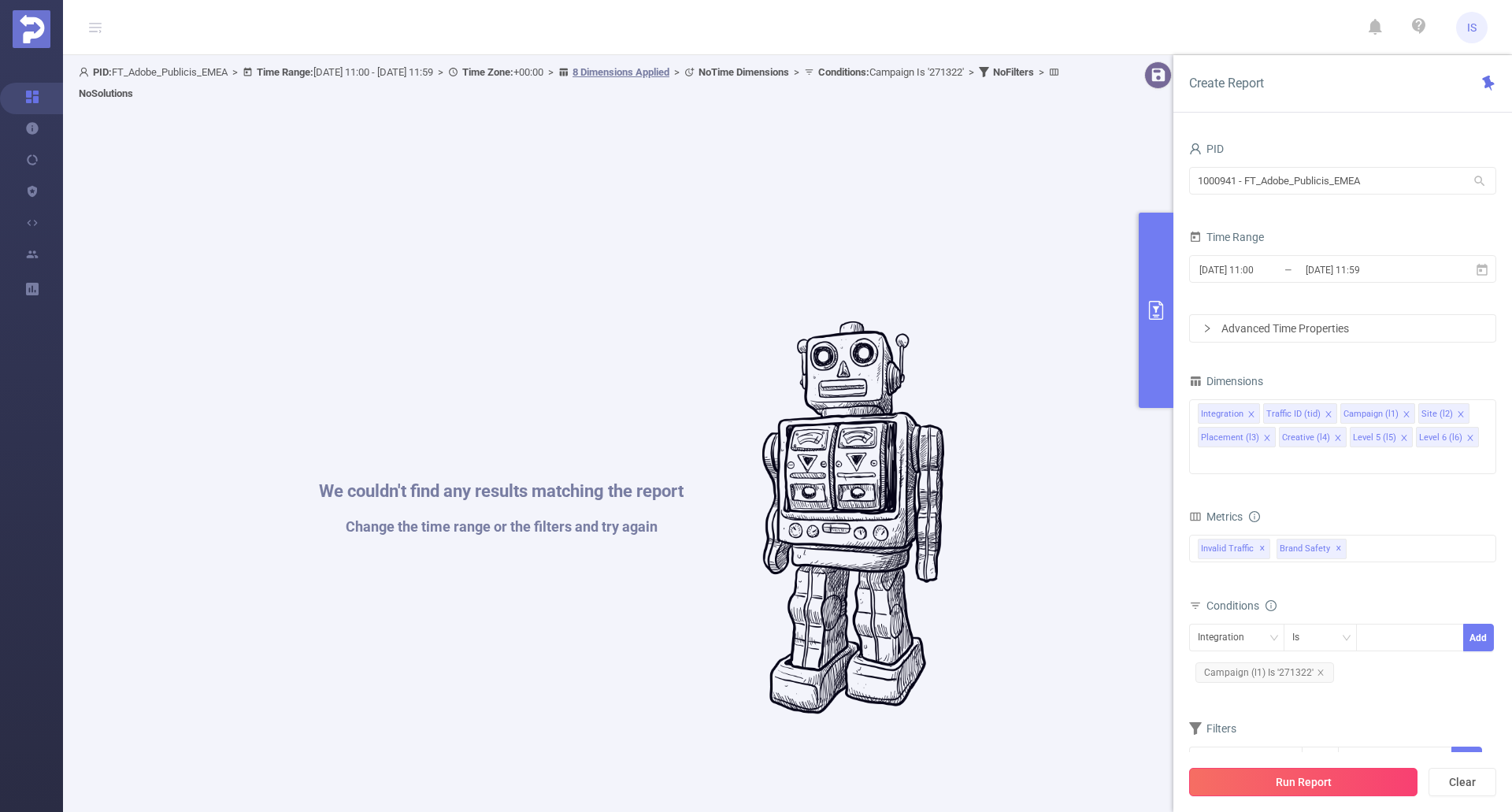
click at [1296, 768] on button "Run Report" at bounding box center [1302, 782] width 228 height 28
click at [1321, 669] on icon "icon: close" at bounding box center [1321, 673] width 8 height 8
click at [1298, 783] on button "Run Report" at bounding box center [1302, 782] width 228 height 28
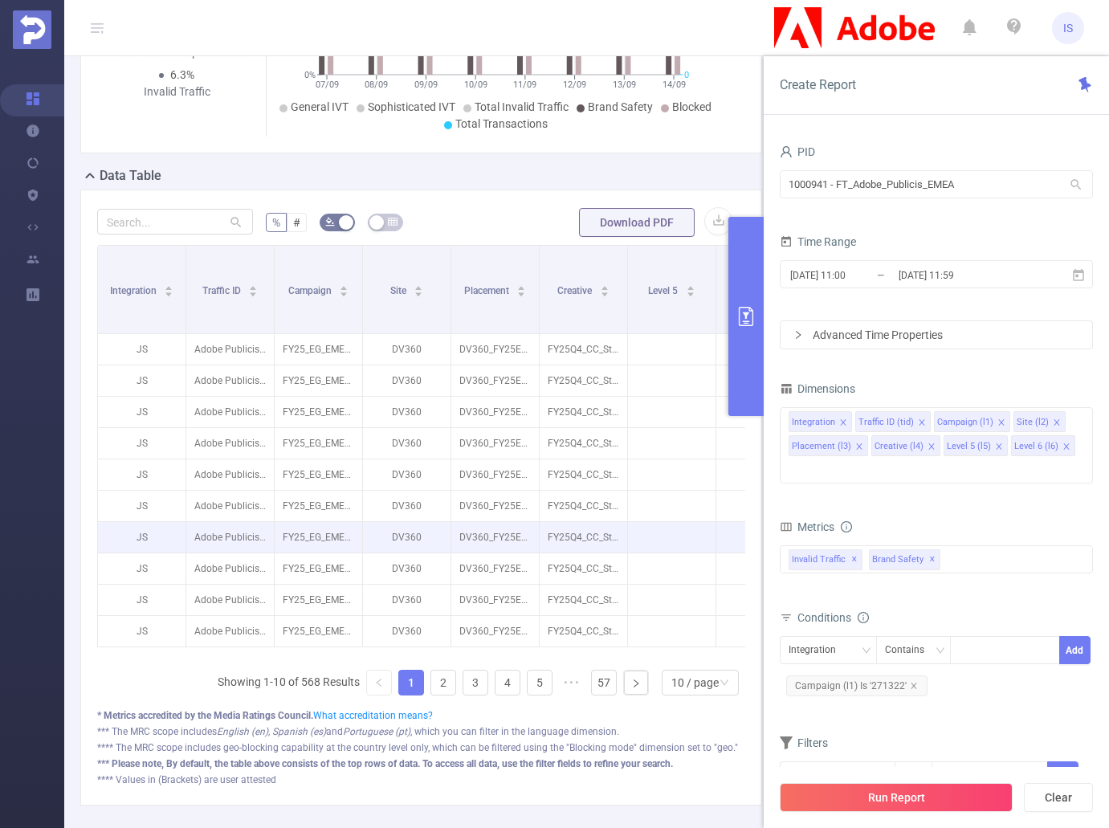
scroll to position [321, 0]
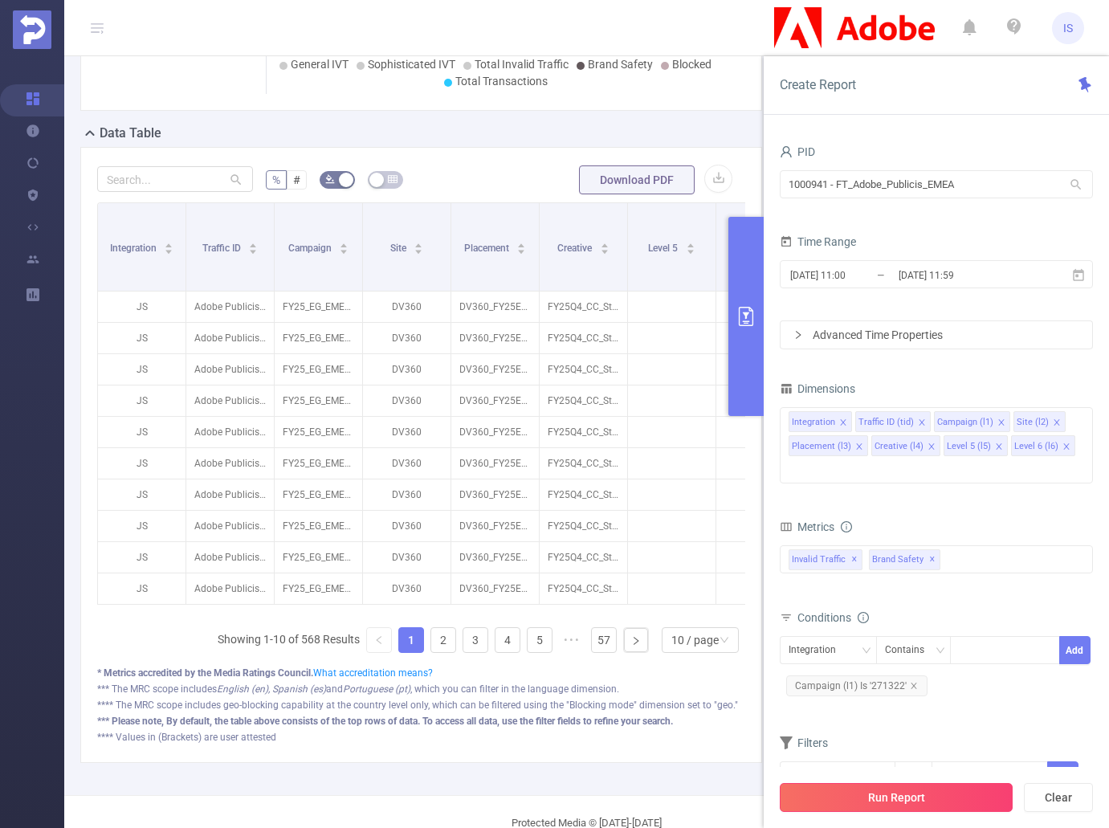
click at [943, 805] on button "Run Report" at bounding box center [896, 797] width 233 height 29
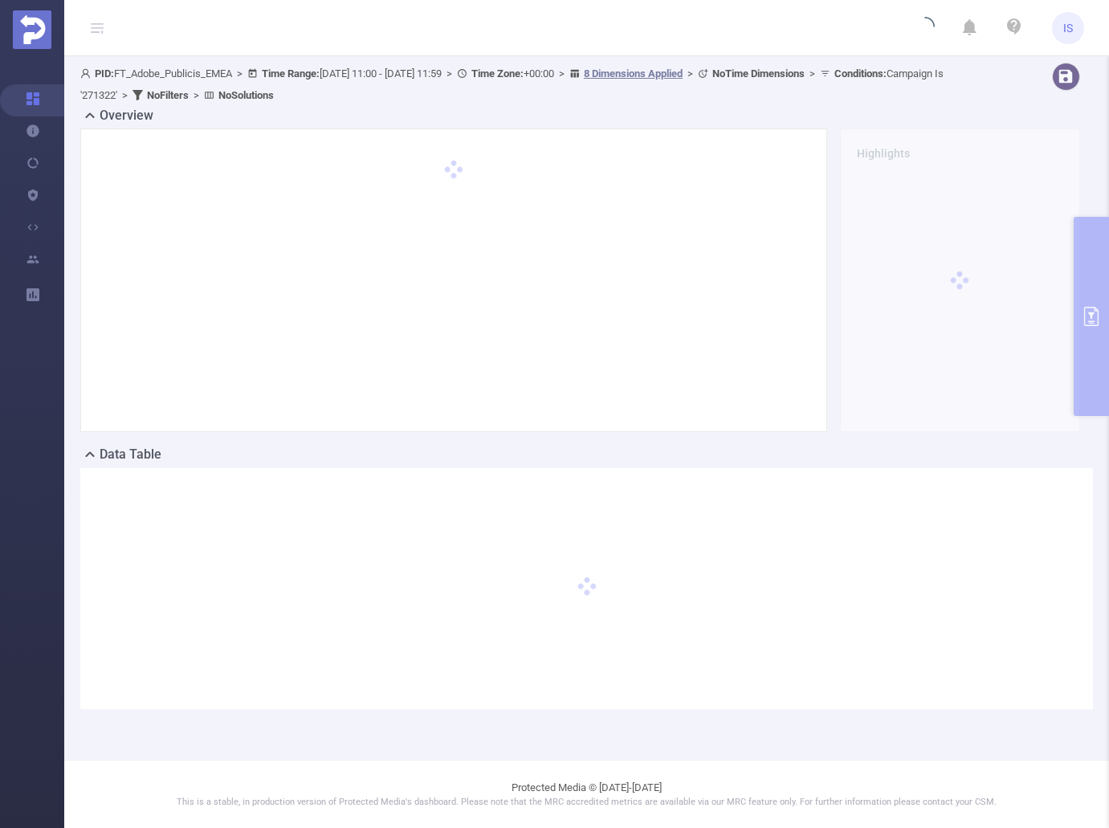
scroll to position [0, 0]
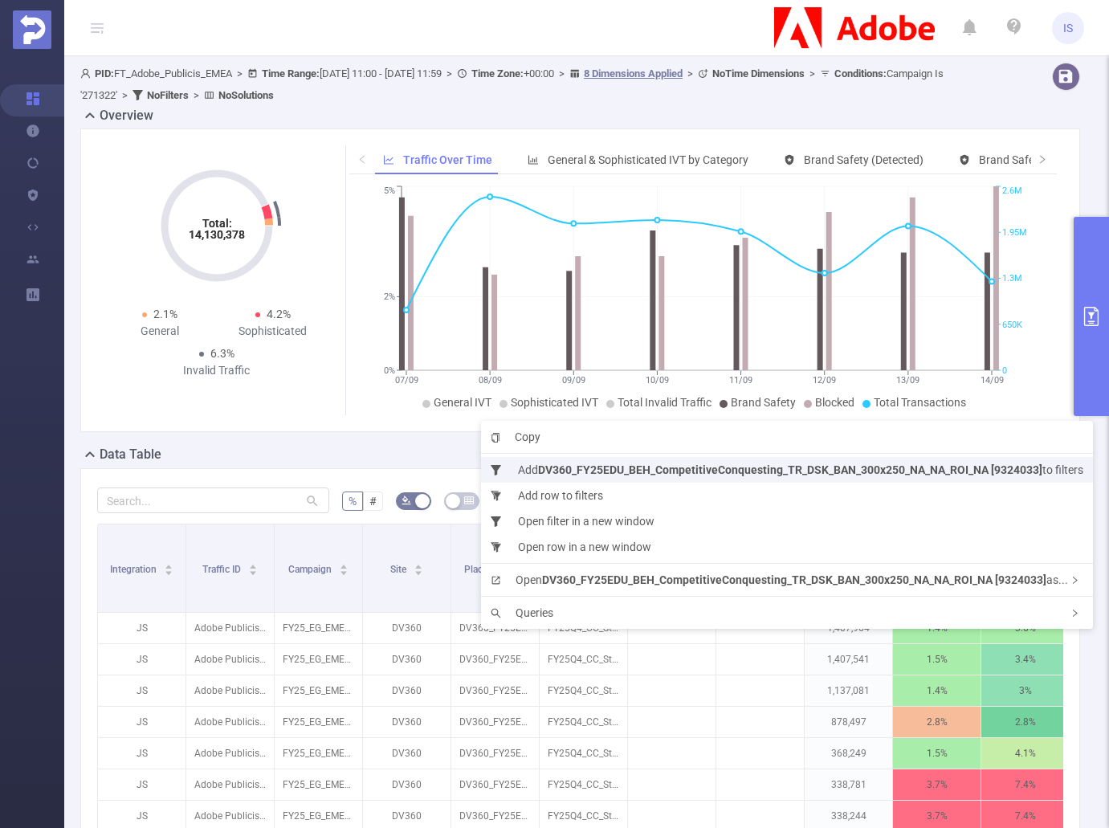
click at [597, 469] on b "DV360_FY25EDU_BEH_CompetitiveConquesting_TR_DSK_BAN_300x250_NA_NA_ROI_NA [93240…" at bounding box center [790, 469] width 504 height 13
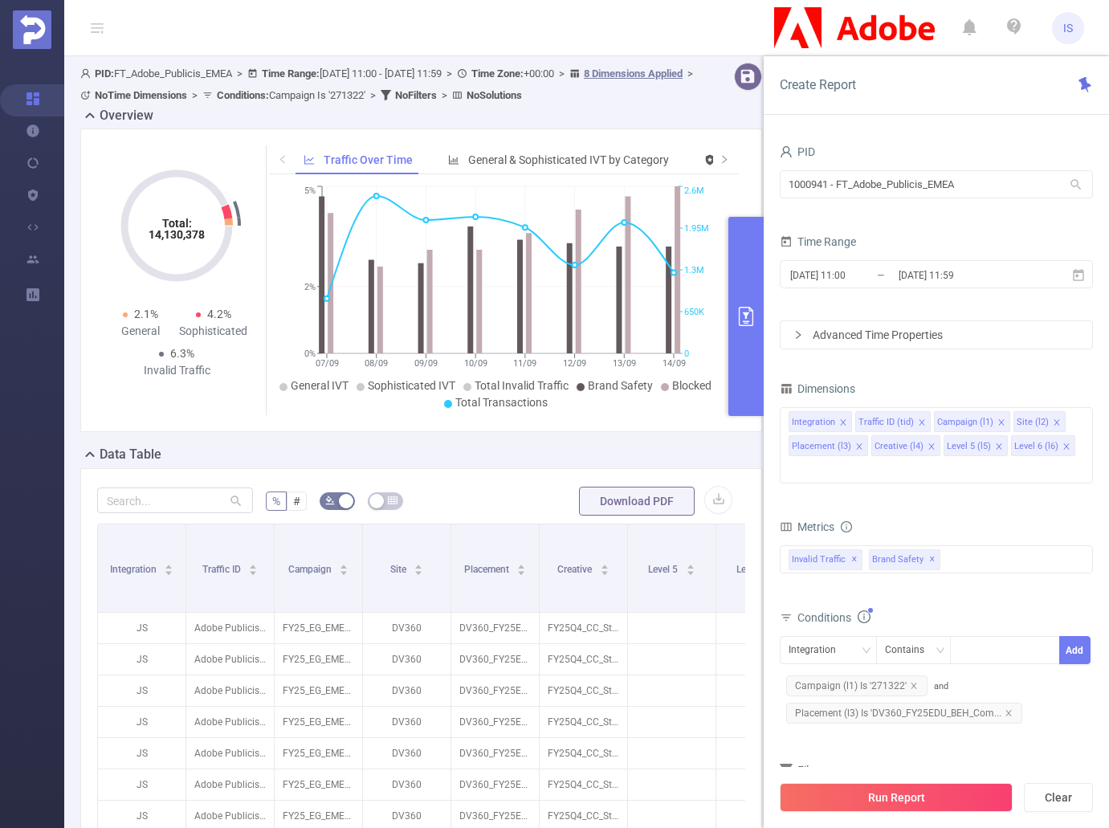
drag, startPoint x: 915, startPoint y: 793, endPoint x: 817, endPoint y: 797, distance: 98.8
click at [915, 792] on button "Run Report" at bounding box center [896, 797] width 233 height 29
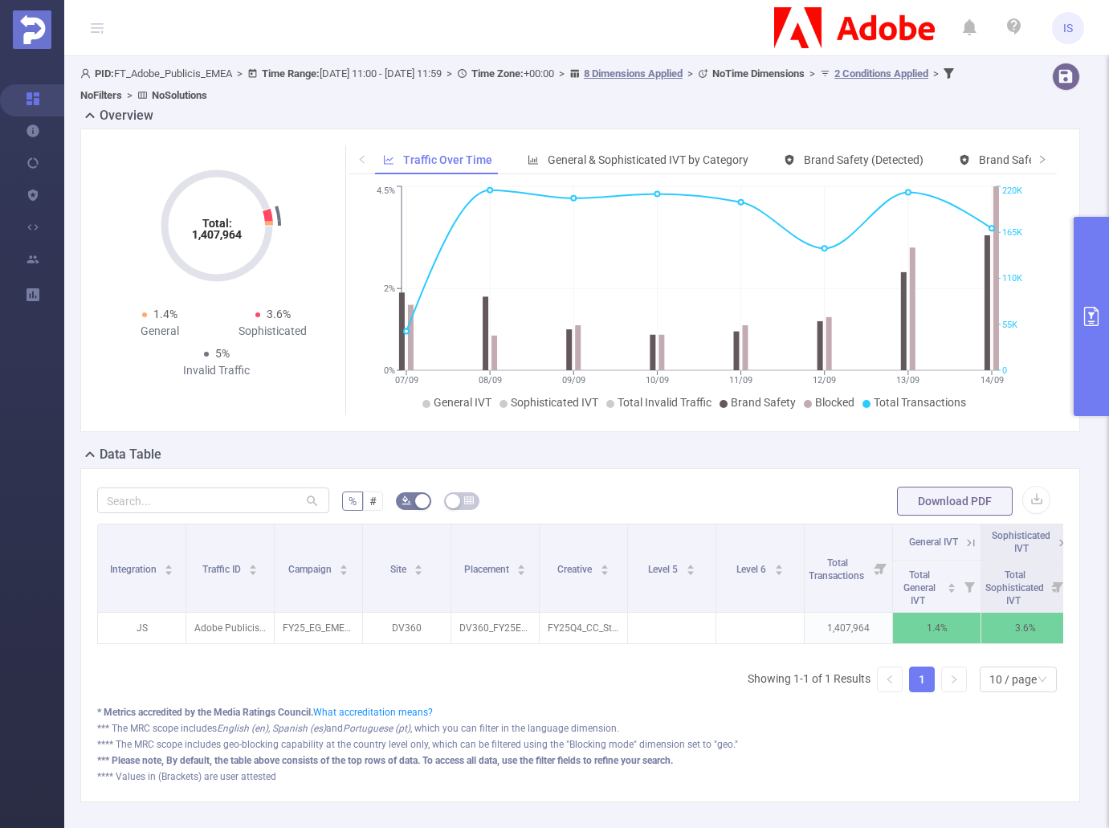
click at [291, 446] on div "Data Table" at bounding box center [586, 456] width 1013 height 22
click at [1090, 334] on button "primary" at bounding box center [1091, 316] width 35 height 199
